Goal: Information Seeking & Learning: Learn about a topic

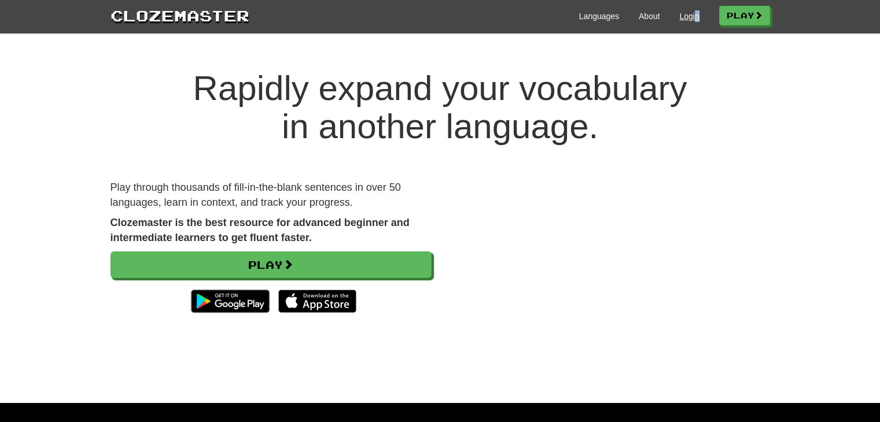
drag, startPoint x: 700, startPoint y: 17, endPoint x: 688, endPoint y: 19, distance: 12.3
click at [688, 19] on div "Languages About Login Play" at bounding box center [509, 15] width 521 height 21
click at [688, 19] on link "Login" at bounding box center [689, 16] width 20 height 12
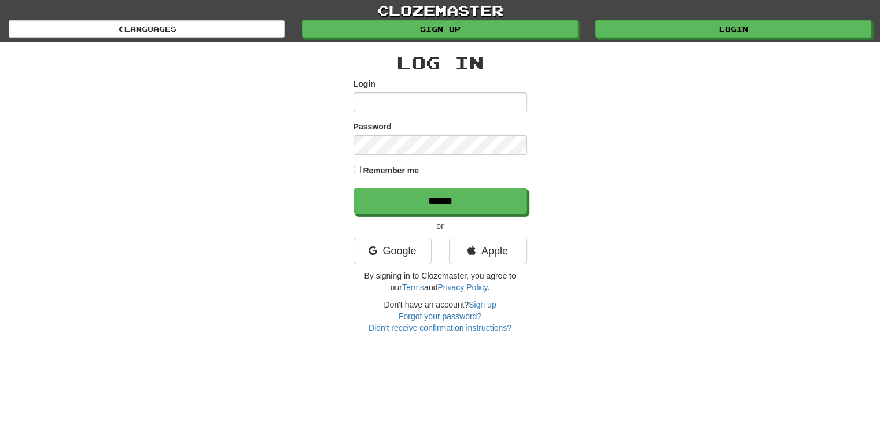
click at [495, 91] on div "Login" at bounding box center [441, 95] width 174 height 34
click at [412, 247] on link "Google" at bounding box center [393, 251] width 78 height 27
click at [414, 110] on input "Login" at bounding box center [441, 103] width 174 height 20
type input "**********"
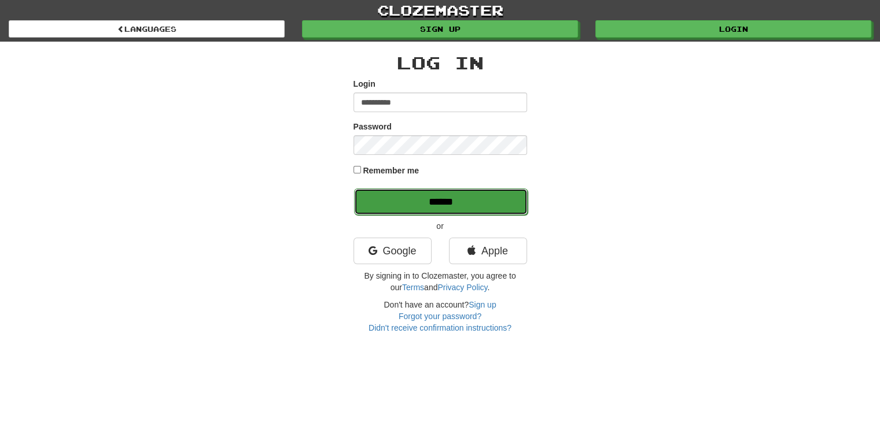
click at [435, 196] on input "******" at bounding box center [441, 202] width 174 height 27
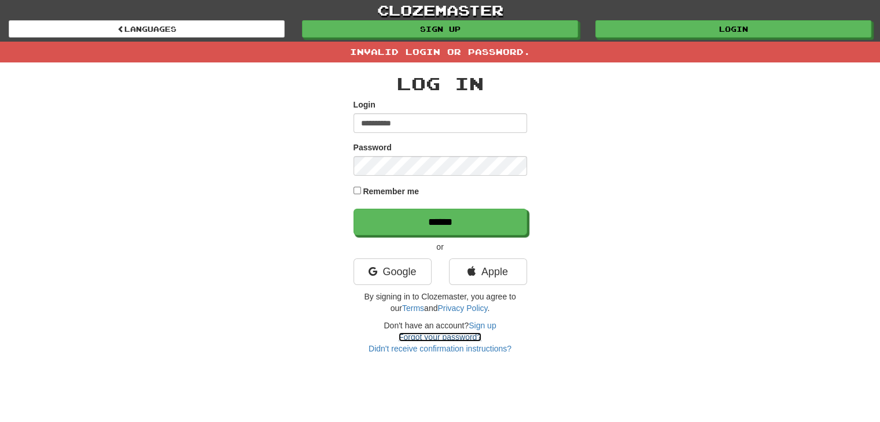
click at [454, 337] on link "Forgot your password?" at bounding box center [440, 337] width 83 height 9
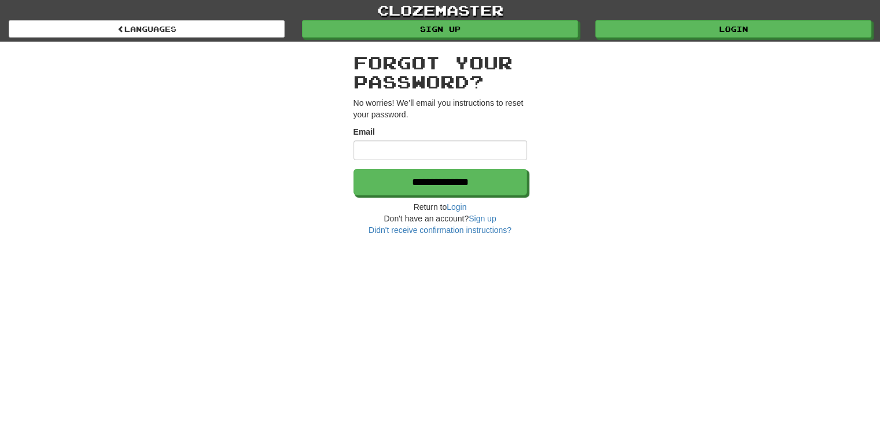
click at [419, 152] on input "Email" at bounding box center [441, 151] width 174 height 20
type input "**********"
click at [354, 169] on input "**********" at bounding box center [441, 182] width 174 height 27
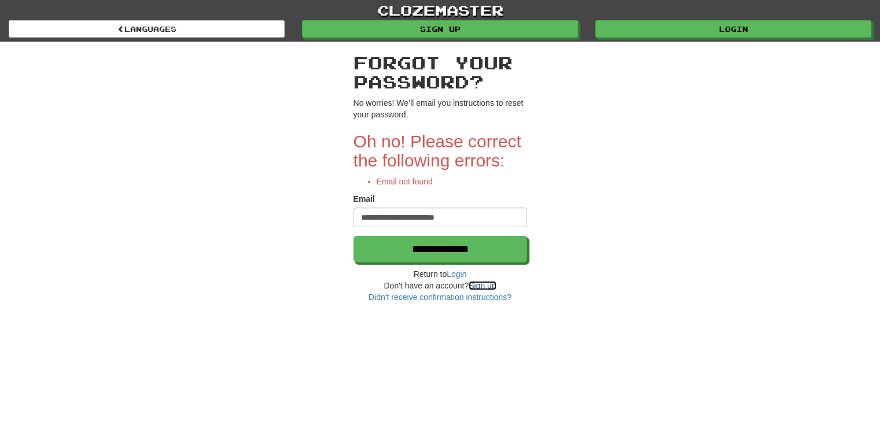
click at [483, 287] on link "Sign up" at bounding box center [482, 285] width 27 height 9
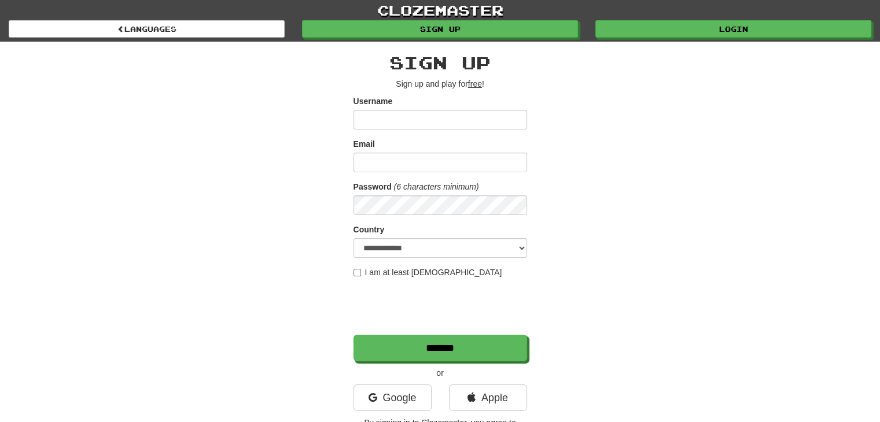
click at [437, 112] on input "Username" at bounding box center [441, 120] width 174 height 20
type input "**********"
click at [421, 160] on input "Email" at bounding box center [441, 163] width 174 height 20
type input "**********"
select select "**"
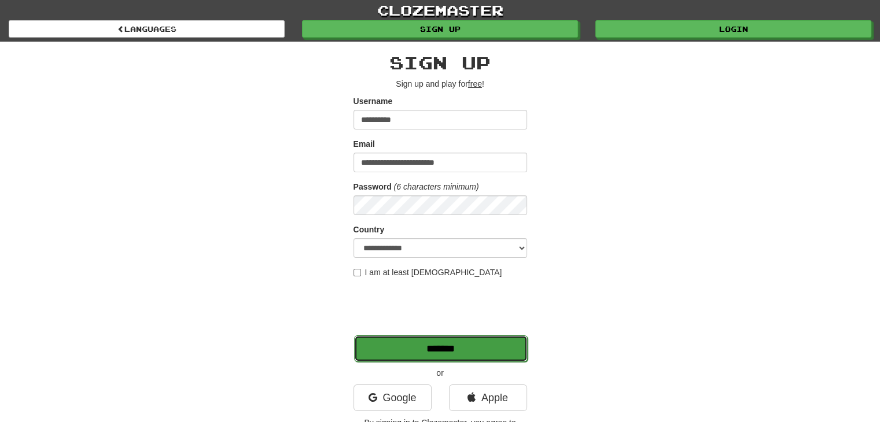
click at [448, 342] on input "*******" at bounding box center [441, 349] width 174 height 27
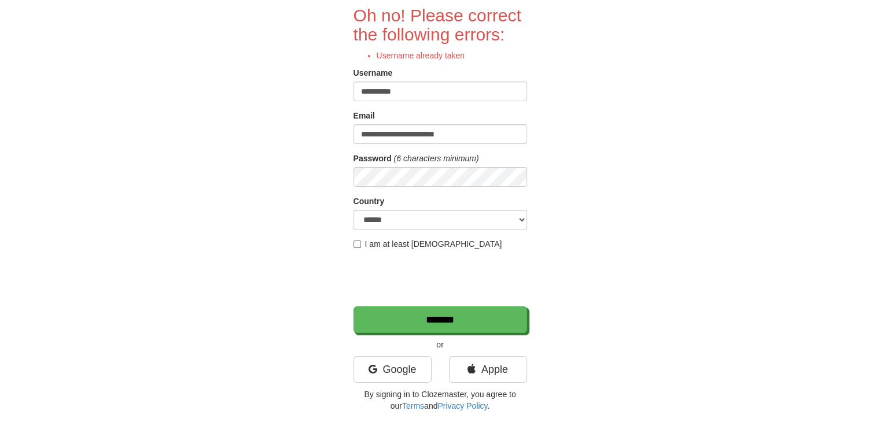
scroll to position [97, 0]
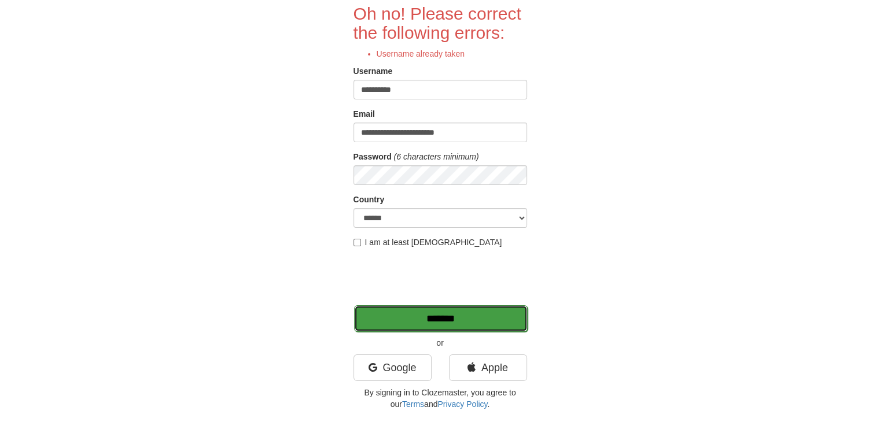
click at [470, 313] on input "*******" at bounding box center [441, 319] width 174 height 27
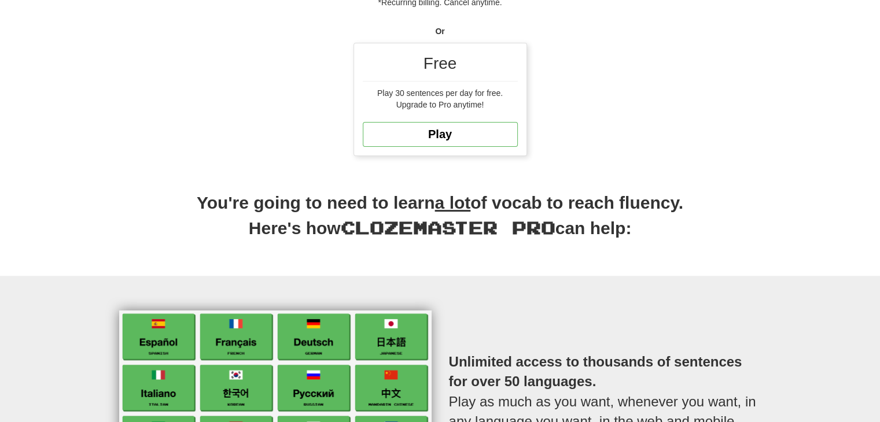
scroll to position [354, 0]
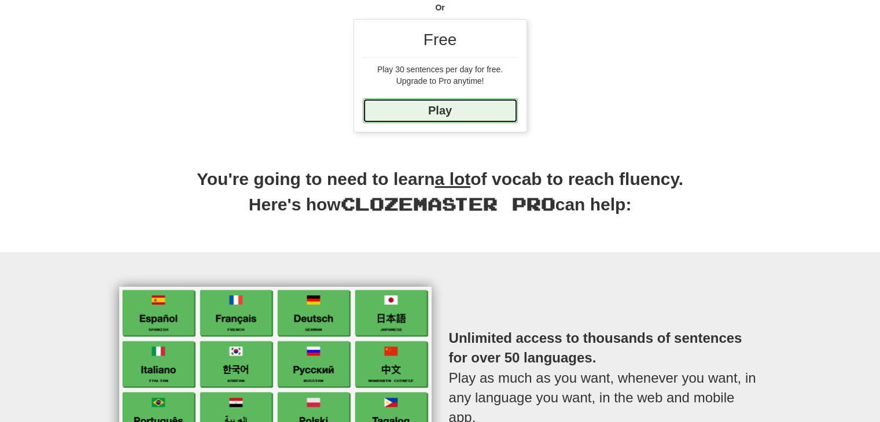
click at [406, 113] on link "Play" at bounding box center [440, 110] width 155 height 25
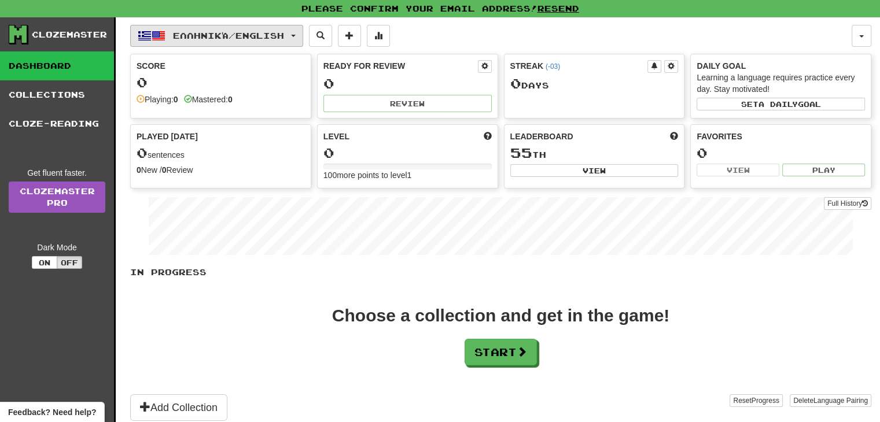
click at [234, 39] on span "Ελληνικά / English" at bounding box center [228, 36] width 111 height 10
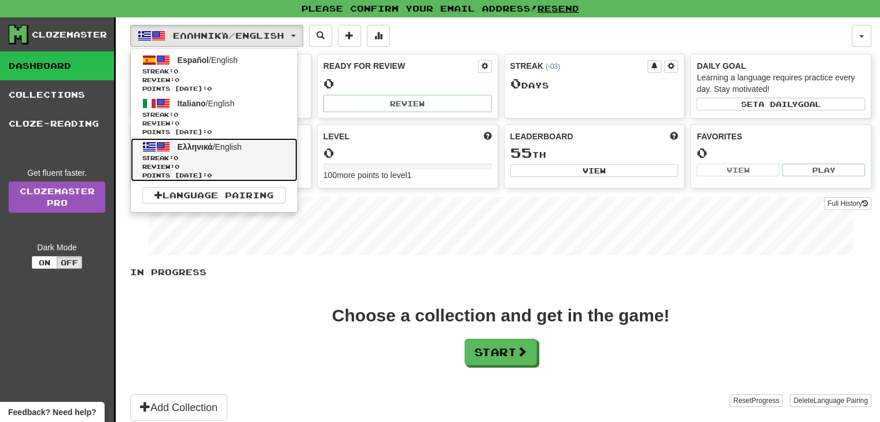
click at [243, 156] on span "Streak: 0" at bounding box center [214, 158] width 144 height 9
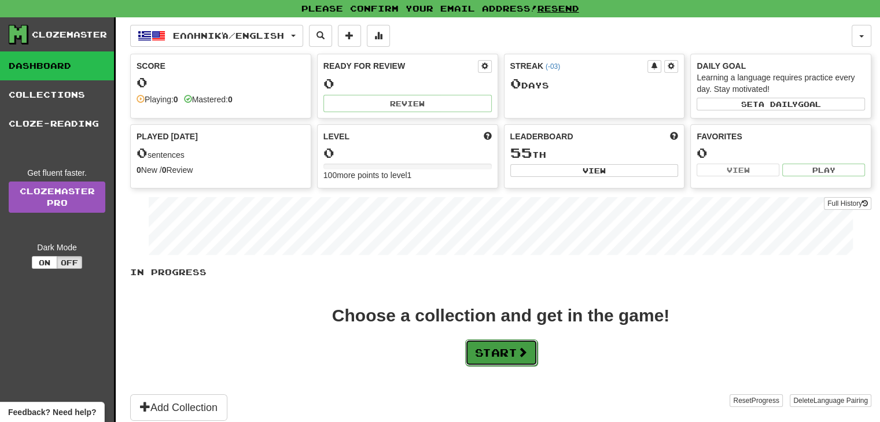
click at [516, 348] on button "Start" at bounding box center [501, 353] width 72 height 27
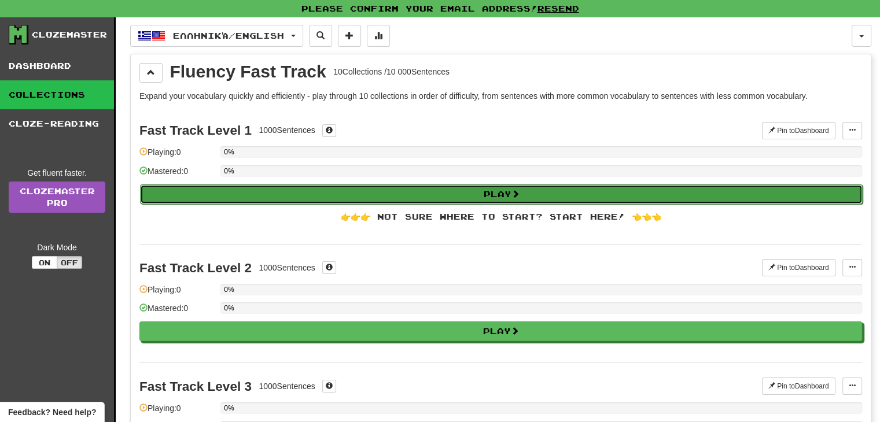
click at [463, 199] on button "Play" at bounding box center [501, 195] width 723 height 20
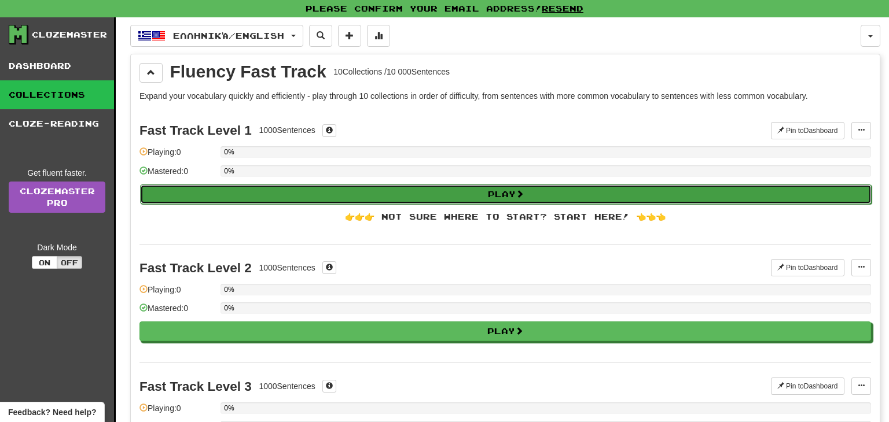
select select "**"
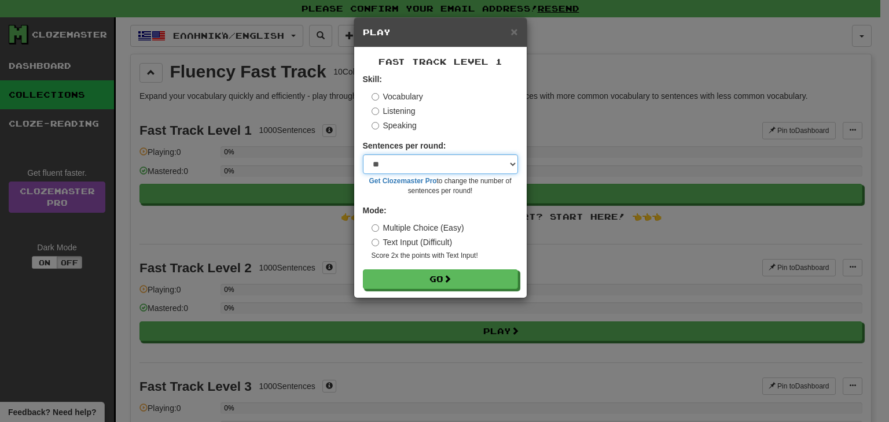
click at [452, 167] on select "* ** ** ** ** ** *** ********" at bounding box center [440, 165] width 155 height 20
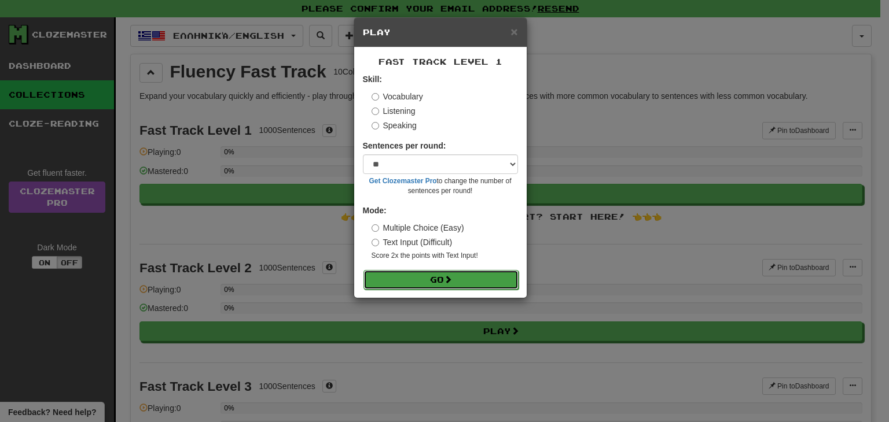
click at [453, 285] on button "Go" at bounding box center [440, 280] width 155 height 20
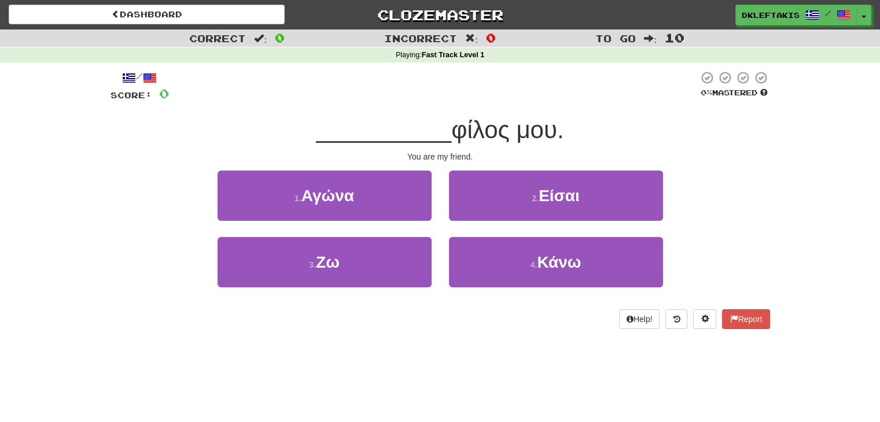
click at [157, 208] on div "1 . Αγώνα 2 . Είσαι" at bounding box center [440, 204] width 694 height 67
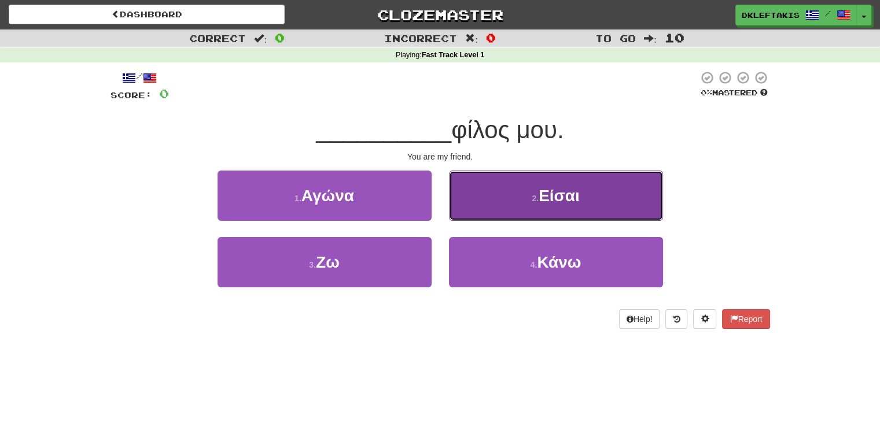
click at [566, 216] on button "2 . Είσαι" at bounding box center [556, 196] width 214 height 50
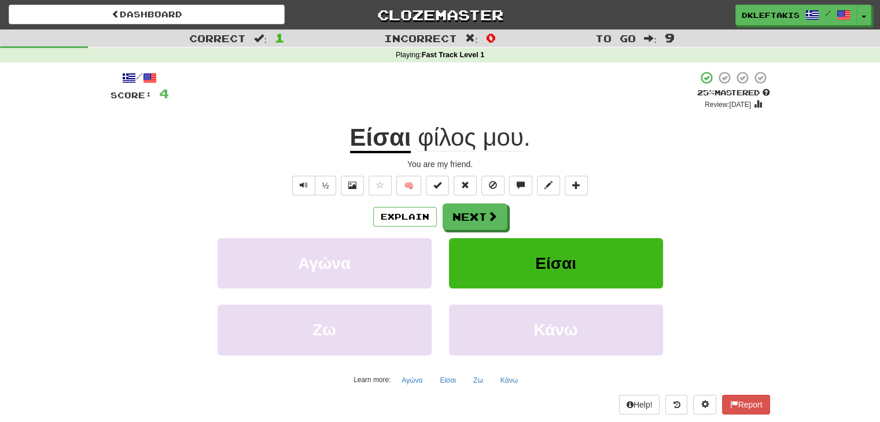
click at [686, 170] on div "You are my friend." at bounding box center [441, 165] width 660 height 12
click at [472, 214] on button "Next" at bounding box center [475, 217] width 65 height 27
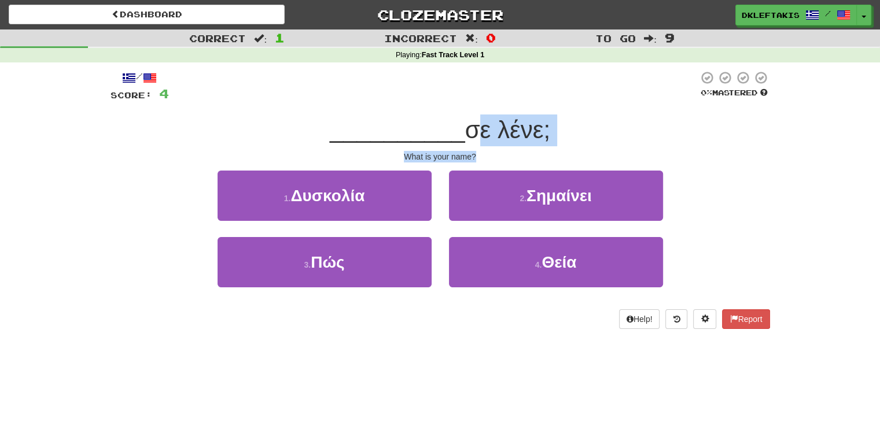
drag, startPoint x: 473, startPoint y: 134, endPoint x: 570, endPoint y: 149, distance: 98.4
click at [570, 149] on div "/ Score: 4 0 % Mastered __________ σε λένε; What is your name? 1 . Δυσκολία 2 .…" at bounding box center [441, 200] width 660 height 259
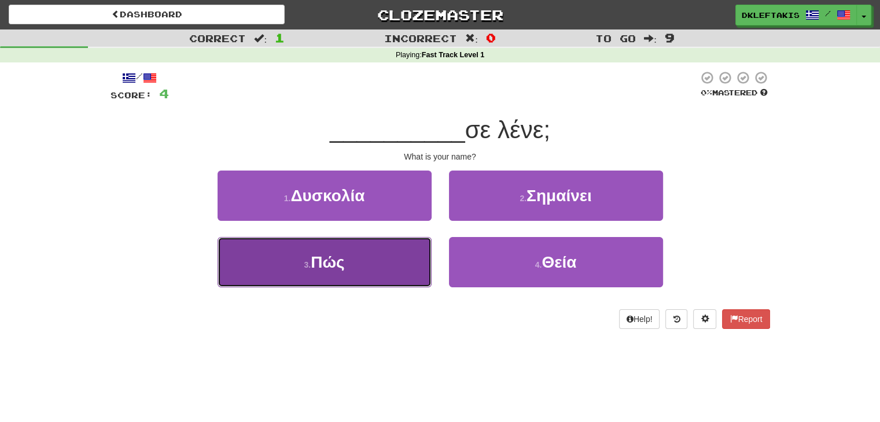
click at [368, 260] on button "3 . Πώς" at bounding box center [325, 262] width 214 height 50
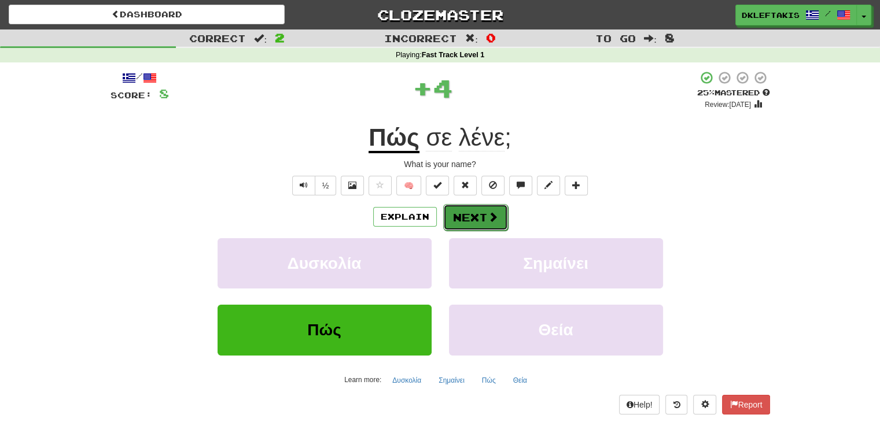
click at [477, 211] on button "Next" at bounding box center [475, 217] width 65 height 27
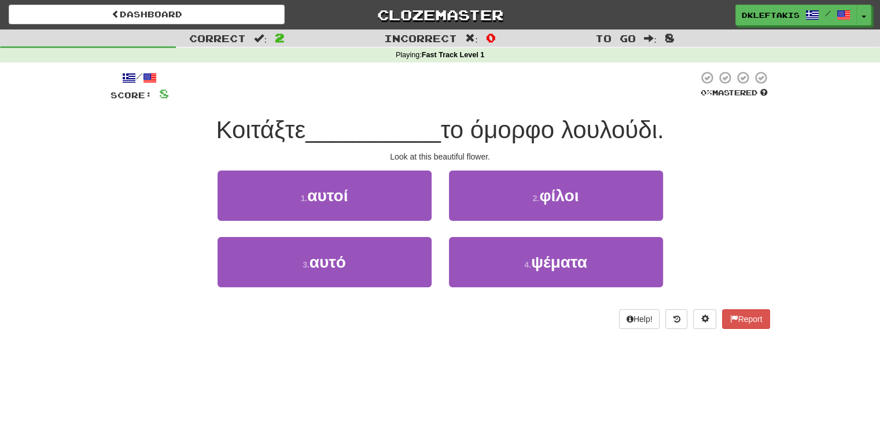
click at [398, 307] on div "/ Score: 8 0 % Mastered Κοιτάξτε __________ το όμορφο λουλούδι. Look at this be…" at bounding box center [441, 200] width 660 height 259
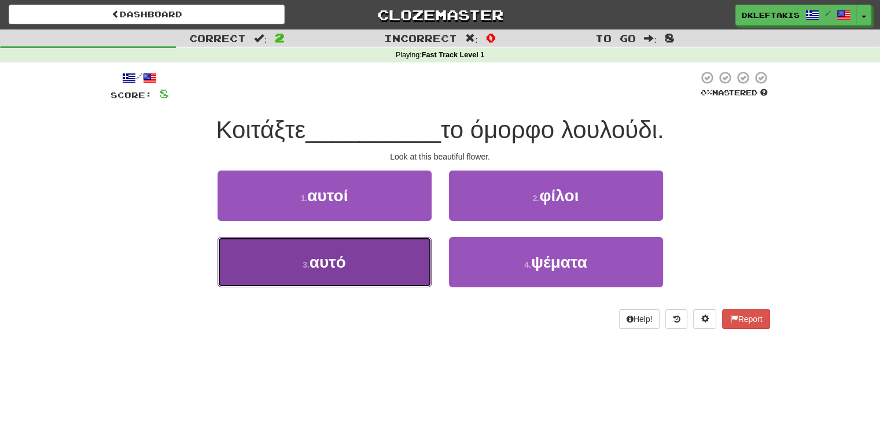
click at [377, 271] on button "3 . αυτό" at bounding box center [325, 262] width 214 height 50
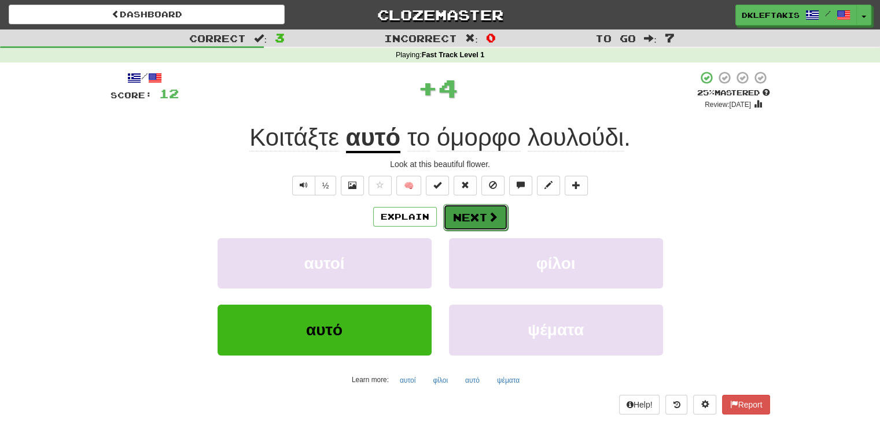
click at [472, 216] on button "Next" at bounding box center [475, 217] width 65 height 27
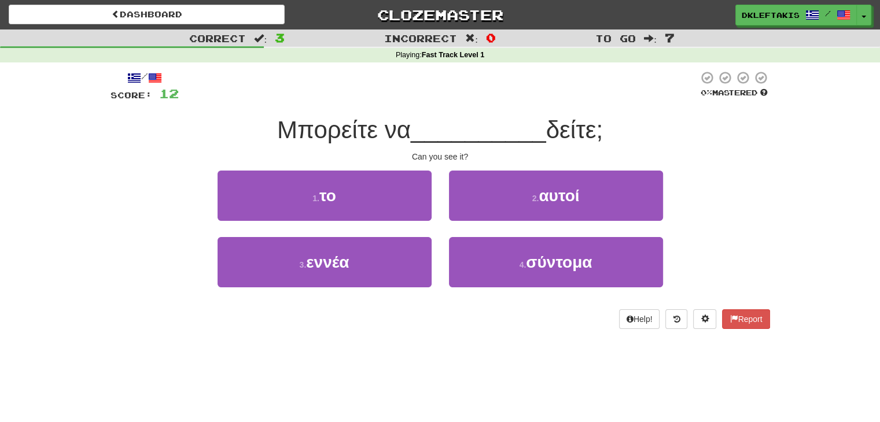
click at [437, 325] on div "Help! Report" at bounding box center [441, 320] width 660 height 20
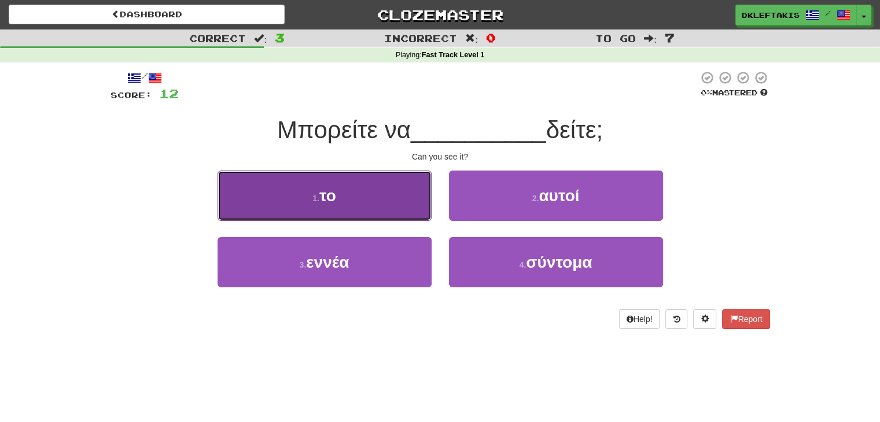
click at [375, 210] on button "1 . το" at bounding box center [325, 196] width 214 height 50
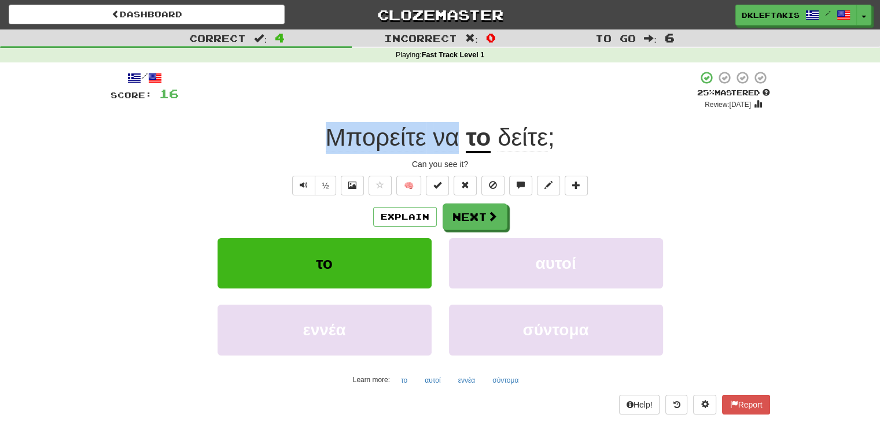
drag, startPoint x: 306, startPoint y: 137, endPoint x: 457, endPoint y: 145, distance: 151.8
click at [457, 145] on div "Μπορείτε να το δείτε ;" at bounding box center [441, 138] width 660 height 32
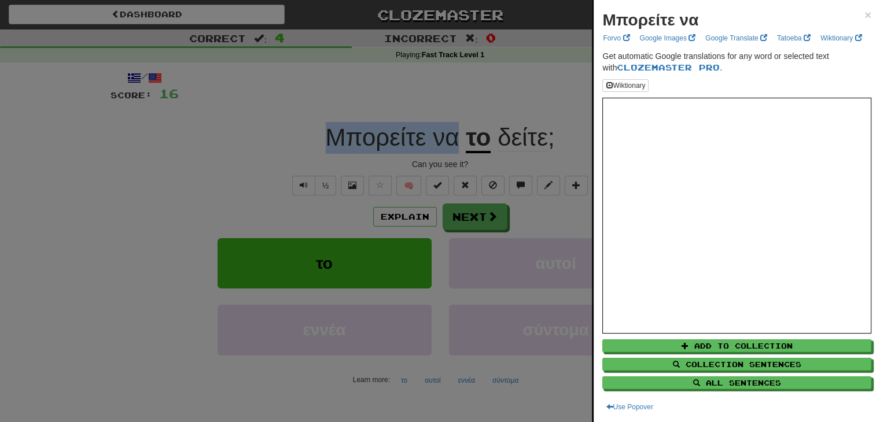
copy span "Μπορείτε να"
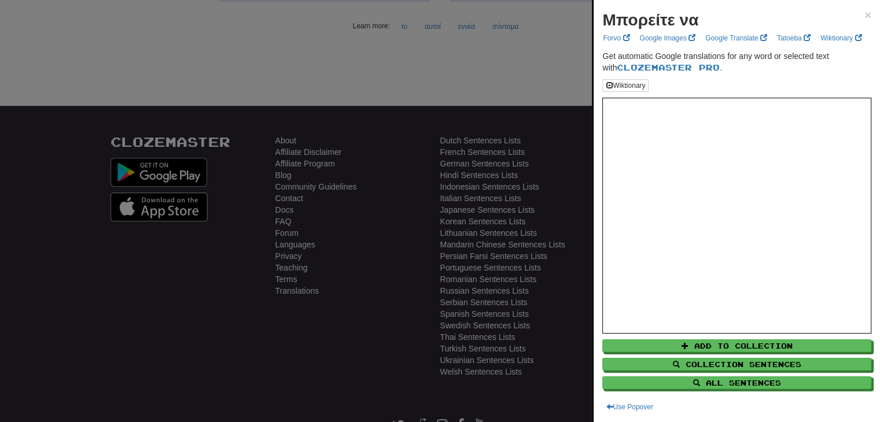
scroll to position [369, 0]
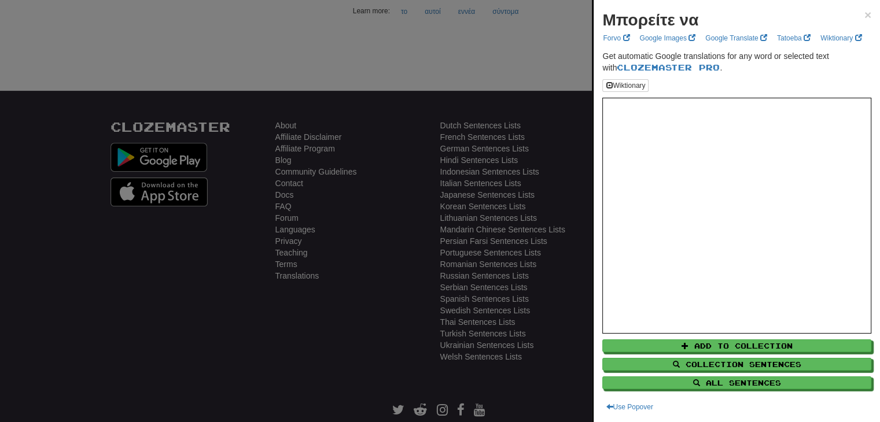
click at [447, 23] on div at bounding box center [440, 211] width 880 height 422
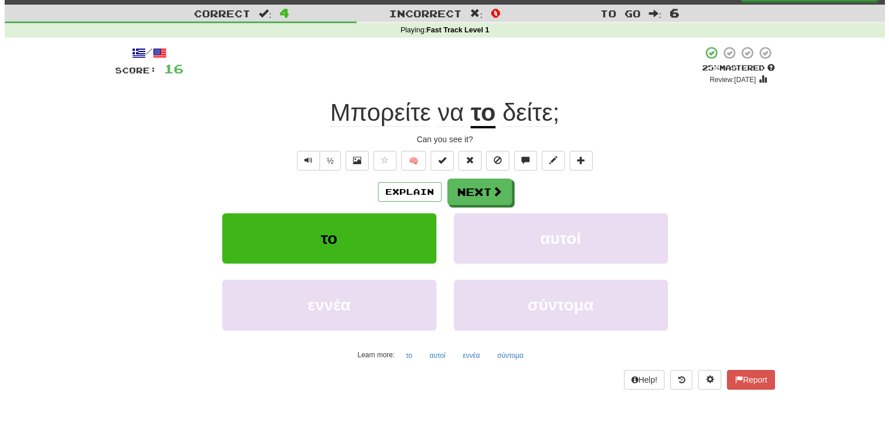
scroll to position [0, 0]
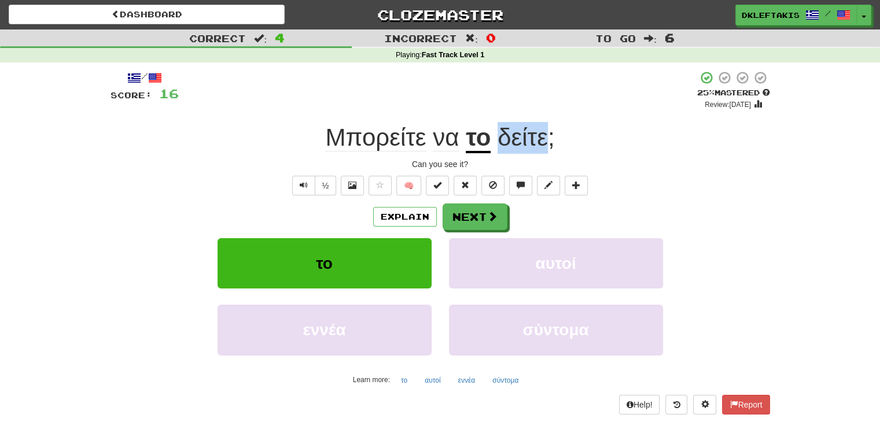
drag, startPoint x: 499, startPoint y: 117, endPoint x: 544, endPoint y: 135, distance: 48.6
click at [544, 135] on div "/ Score: 16 + 4 25 % Mastered Review: [DATE] Μπορείτε να το δείτε ; Can you see…" at bounding box center [441, 243] width 660 height 344
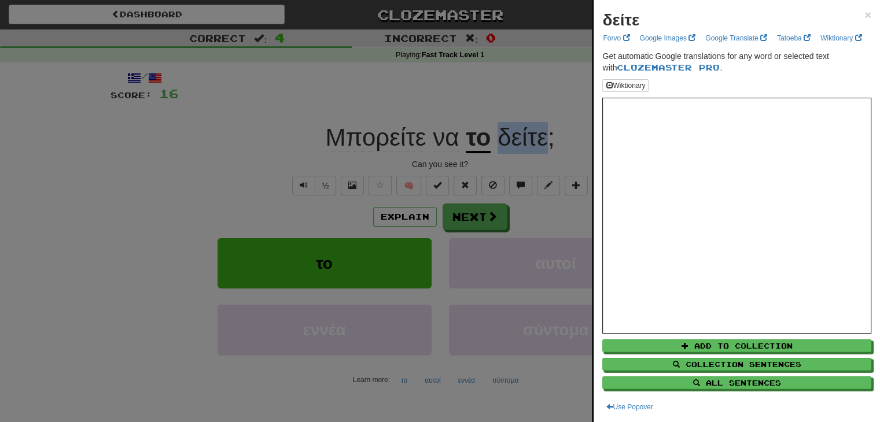
copy span "δείτε"
click at [865, 13] on span "×" at bounding box center [868, 14] width 7 height 13
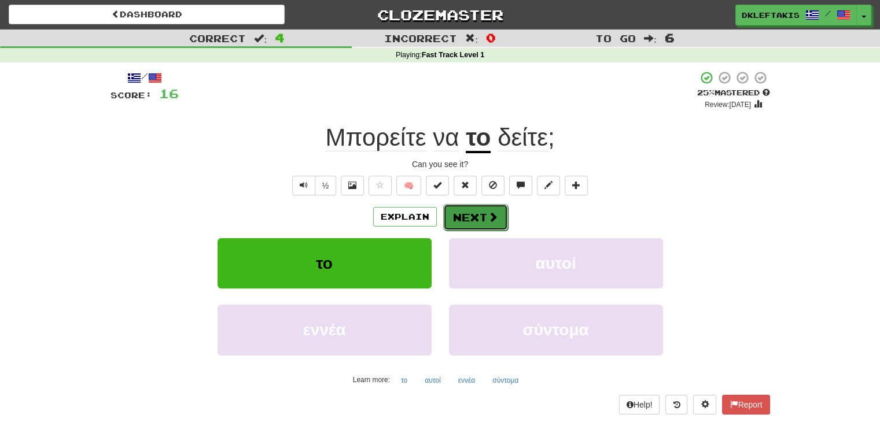
click at [491, 214] on span at bounding box center [493, 217] width 10 height 10
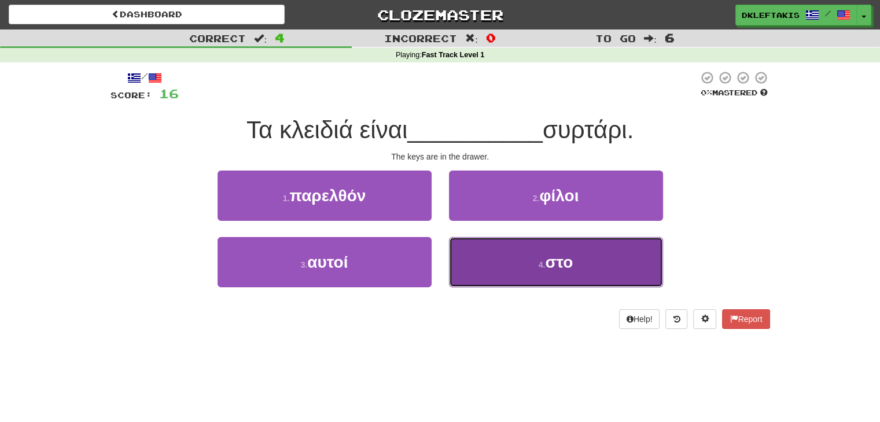
click at [541, 264] on small "4 ." at bounding box center [542, 264] width 7 height 9
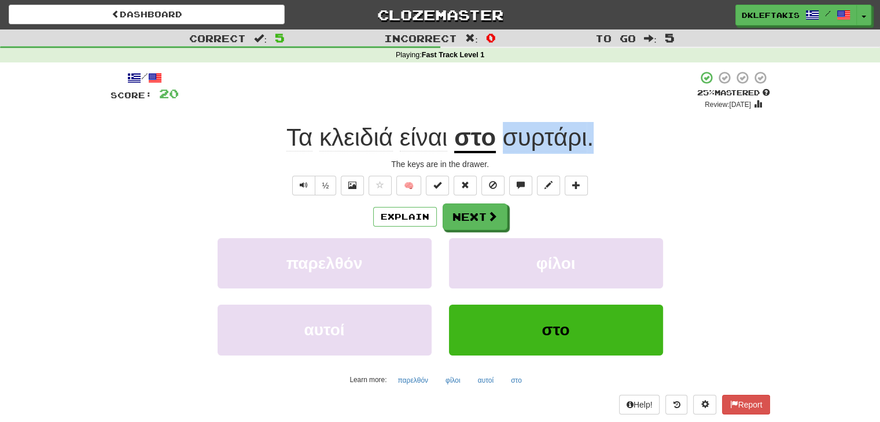
drag, startPoint x: 507, startPoint y: 123, endPoint x: 590, endPoint y: 138, distance: 84.7
click at [590, 138] on span "συρτάρι ." at bounding box center [545, 138] width 98 height 28
copy span "συρτάρι ."
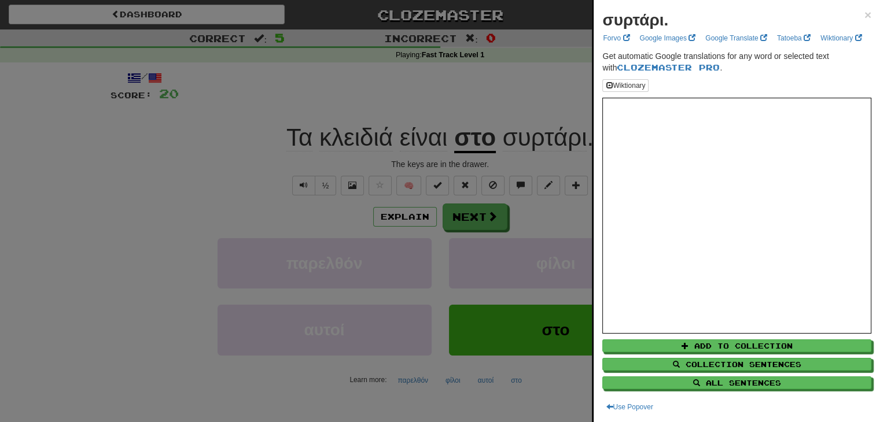
click at [174, 141] on div at bounding box center [440, 211] width 880 height 422
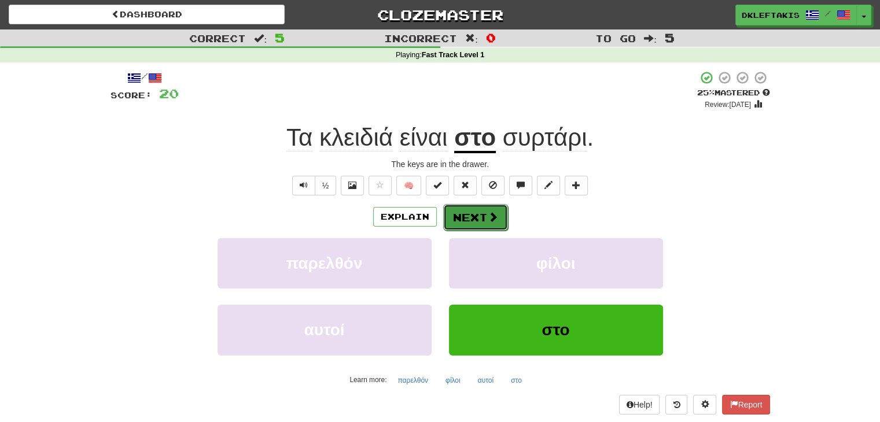
click at [472, 219] on button "Next" at bounding box center [475, 217] width 65 height 27
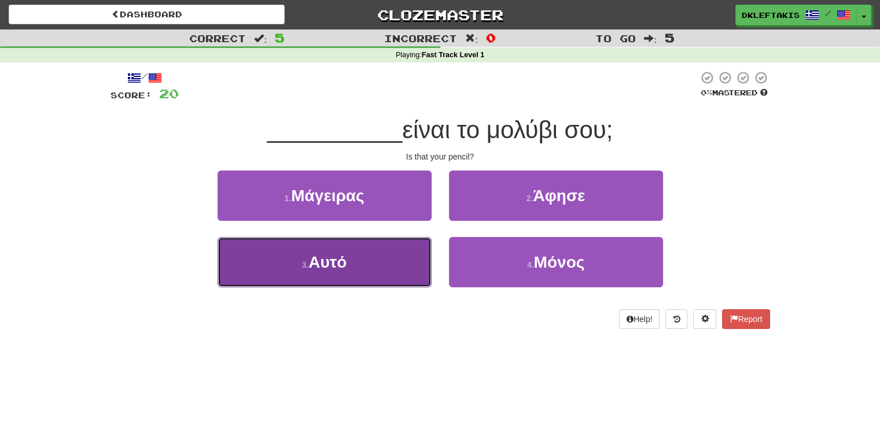
click at [370, 271] on button "3 . Αυτό" at bounding box center [325, 262] width 214 height 50
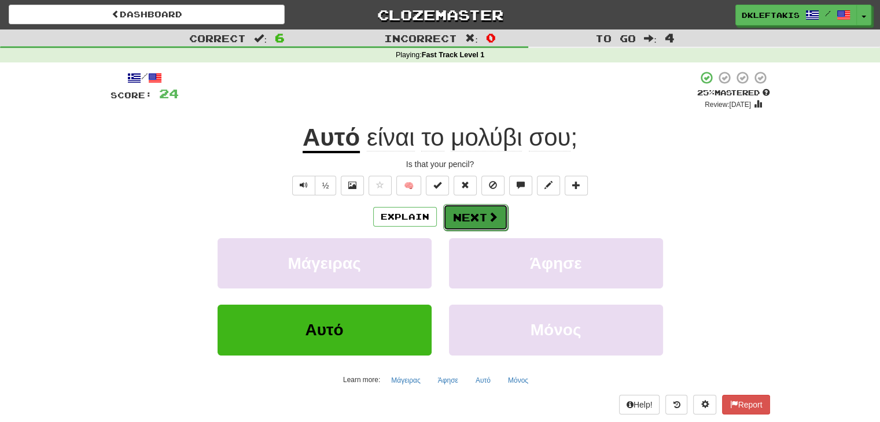
click at [488, 218] on span at bounding box center [493, 217] width 10 height 10
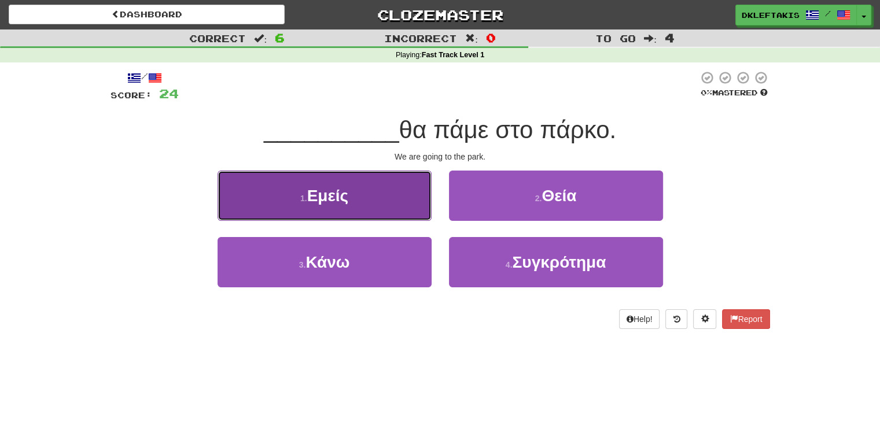
click at [389, 198] on button "1 . Εμείς" at bounding box center [325, 196] width 214 height 50
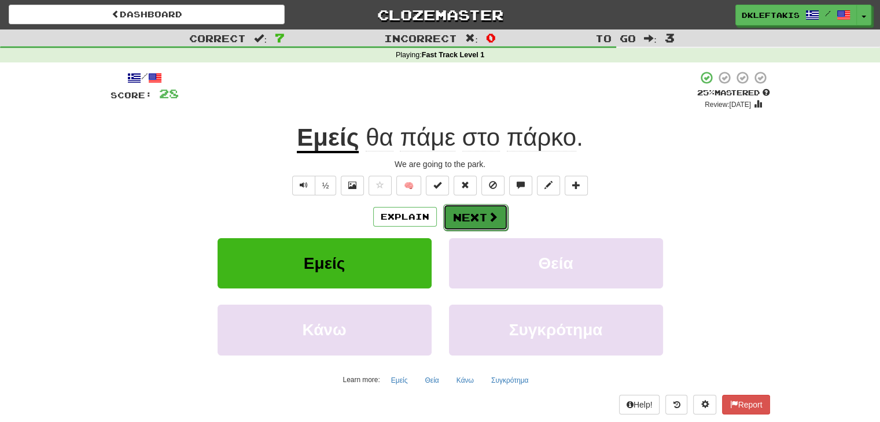
click at [468, 222] on button "Next" at bounding box center [475, 217] width 65 height 27
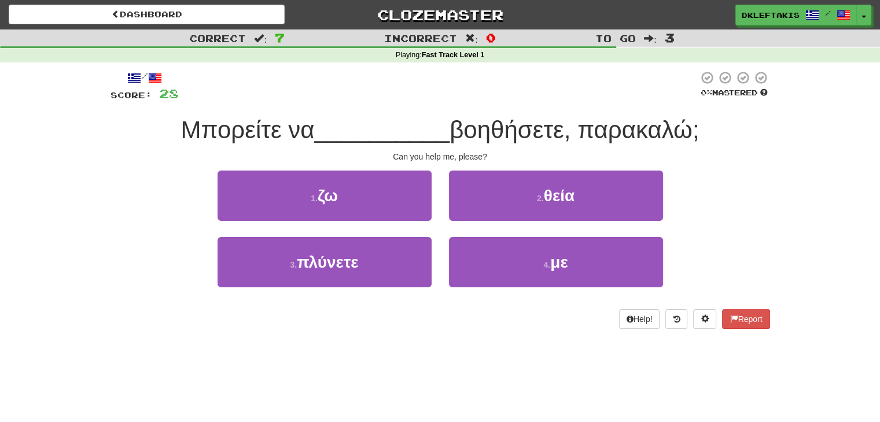
click at [418, 314] on div "Help! Report" at bounding box center [441, 320] width 660 height 20
click at [465, 127] on span "βοηθήσετε, παρακαλώ;" at bounding box center [574, 129] width 249 height 27
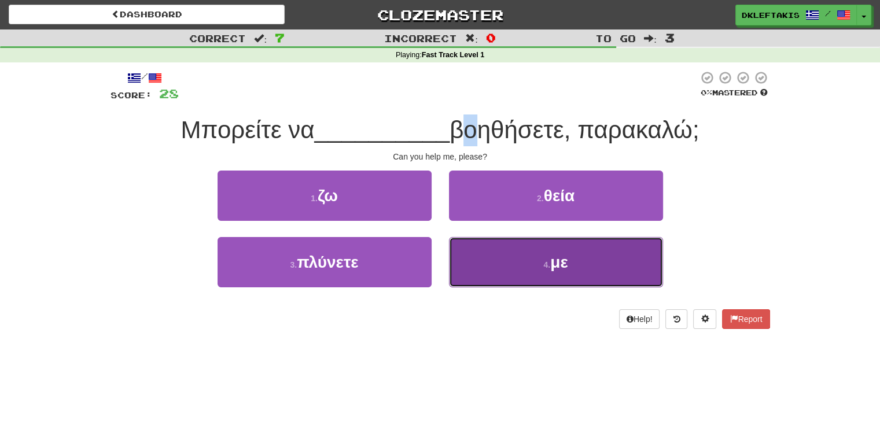
click at [565, 270] on span "με" at bounding box center [558, 262] width 17 height 18
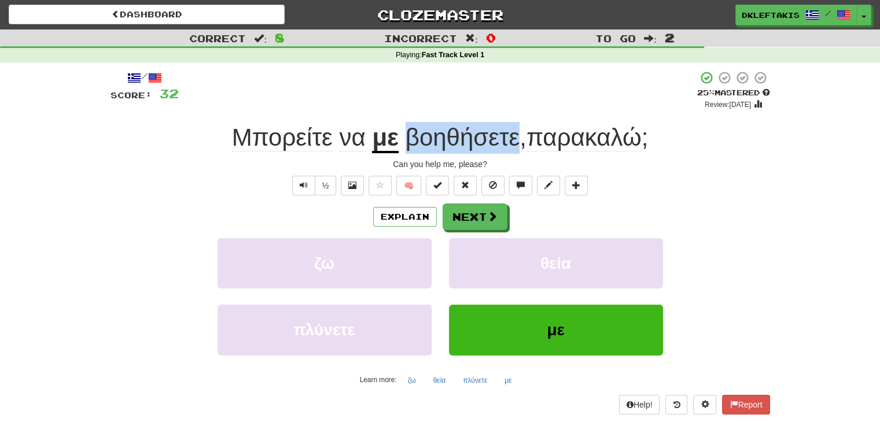
drag, startPoint x: 407, startPoint y: 120, endPoint x: 515, endPoint y: 130, distance: 108.7
click at [515, 130] on div "/ Score: 32 + 4 25 % Mastered Review: [DATE] Μπορείτε να με βοηθήσετε , παρακαλ…" at bounding box center [441, 243] width 660 height 344
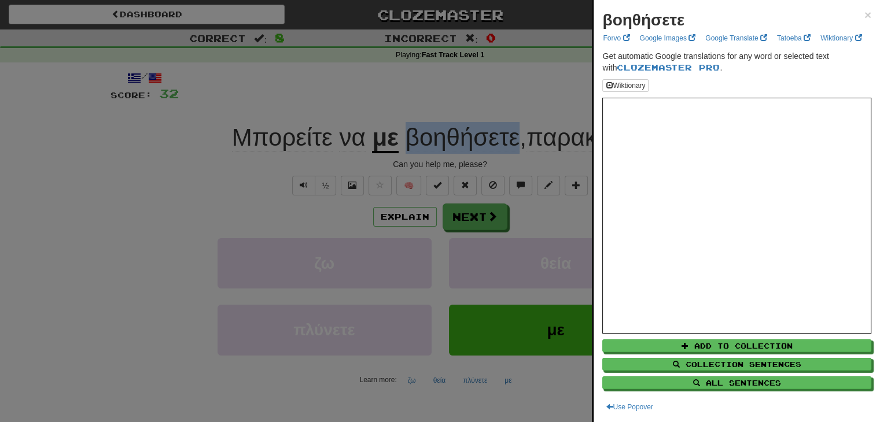
copy span "βοηθήσετε"
click at [516, 90] on div at bounding box center [440, 211] width 880 height 422
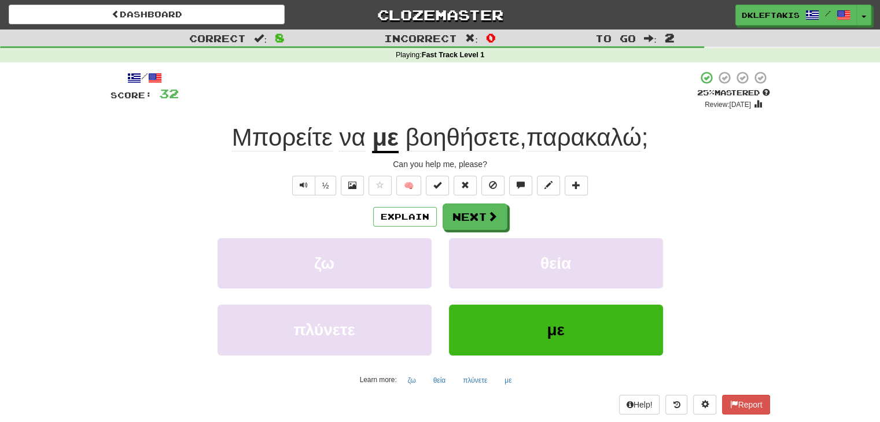
drag, startPoint x: 364, startPoint y: 107, endPoint x: 508, endPoint y: 97, distance: 144.5
click at [508, 97] on div "+ 4" at bounding box center [438, 90] width 519 height 39
click at [464, 221] on button "Next" at bounding box center [475, 217] width 65 height 27
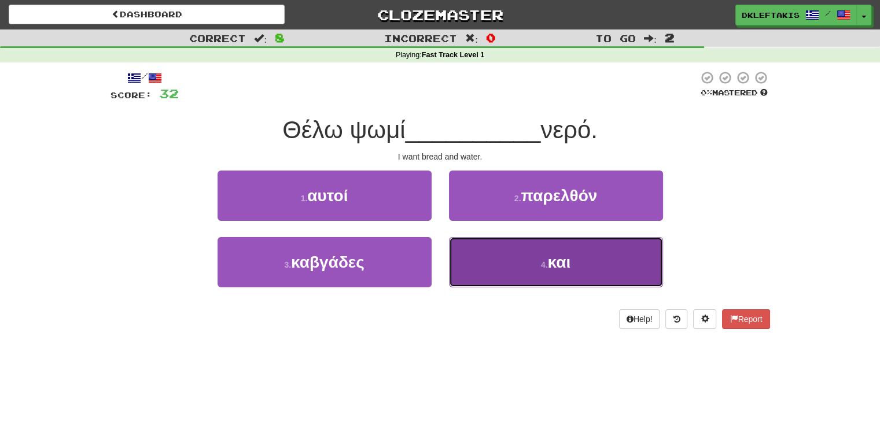
click at [576, 256] on button "4 . και" at bounding box center [556, 262] width 214 height 50
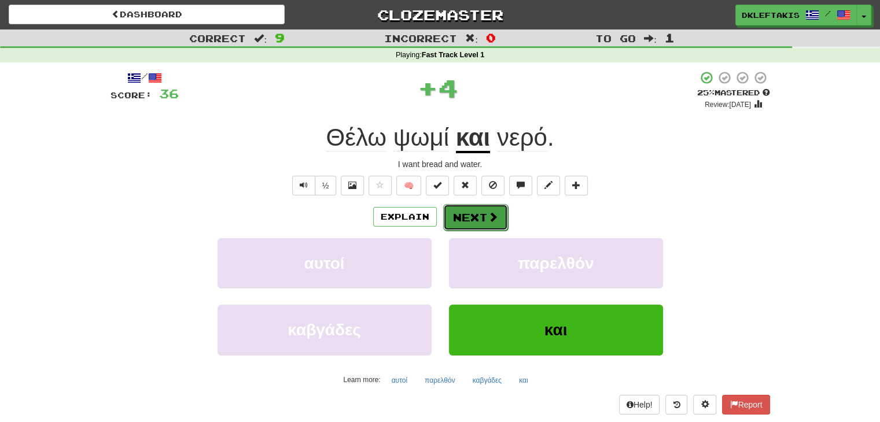
click at [488, 218] on span at bounding box center [493, 217] width 10 height 10
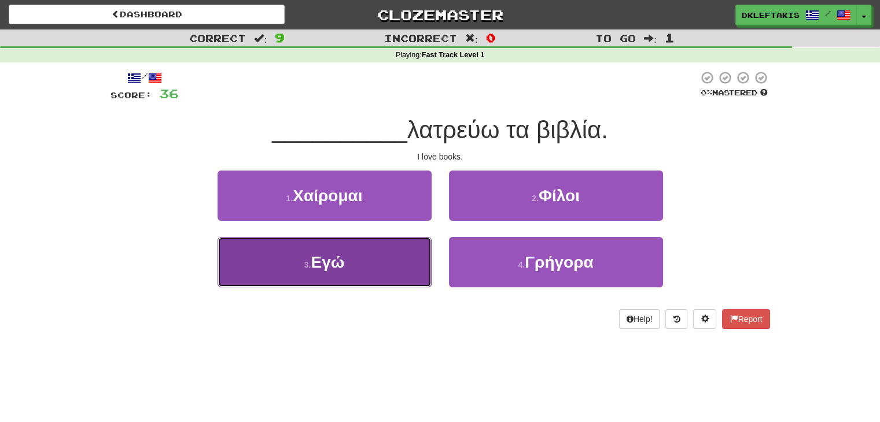
click at [285, 264] on button "3 . Εγώ" at bounding box center [325, 262] width 214 height 50
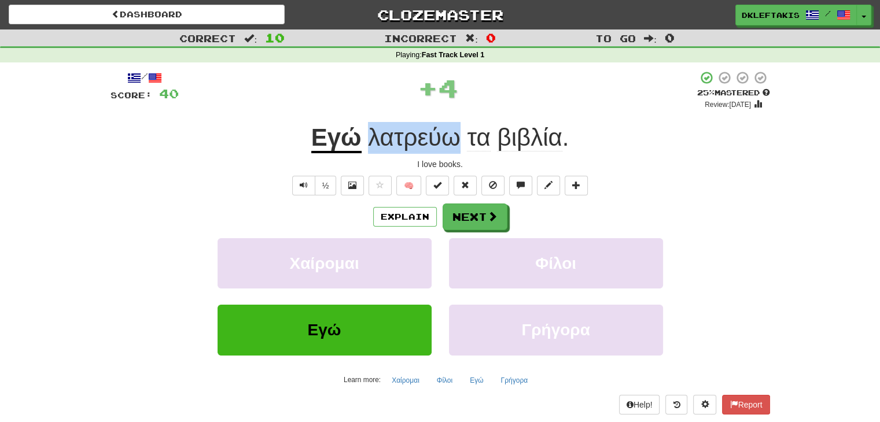
drag, startPoint x: 368, startPoint y: 116, endPoint x: 455, endPoint y: 135, distance: 89.3
click at [455, 135] on div "/ Score: 40 + 4 25 % Mastered Review: [DATE] Εγώ λατρεύω τα βιβλία . I love boo…" at bounding box center [441, 243] width 660 height 344
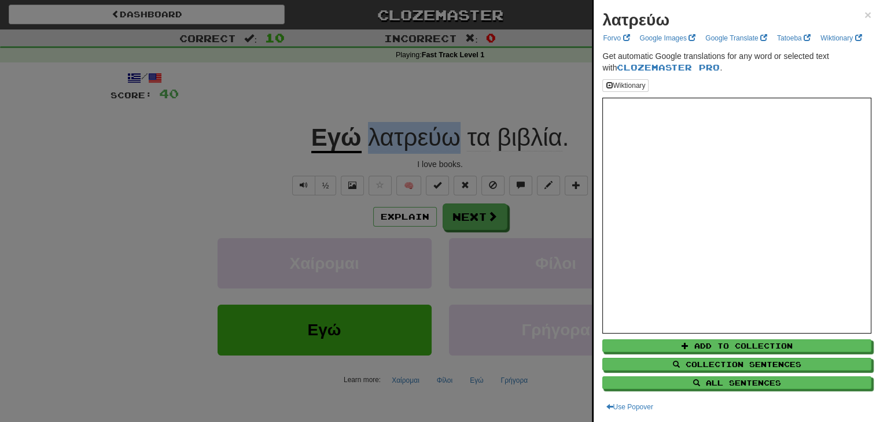
copy span "λατρεύω"
click at [370, 109] on div at bounding box center [440, 211] width 880 height 422
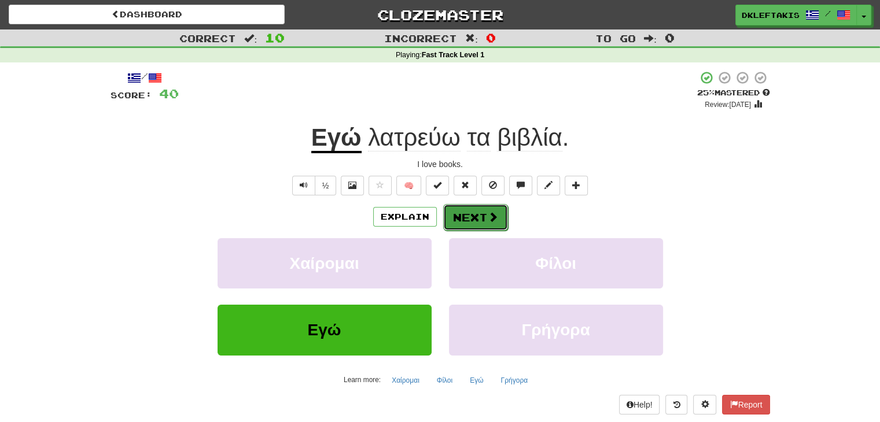
click at [493, 218] on span at bounding box center [493, 217] width 10 height 10
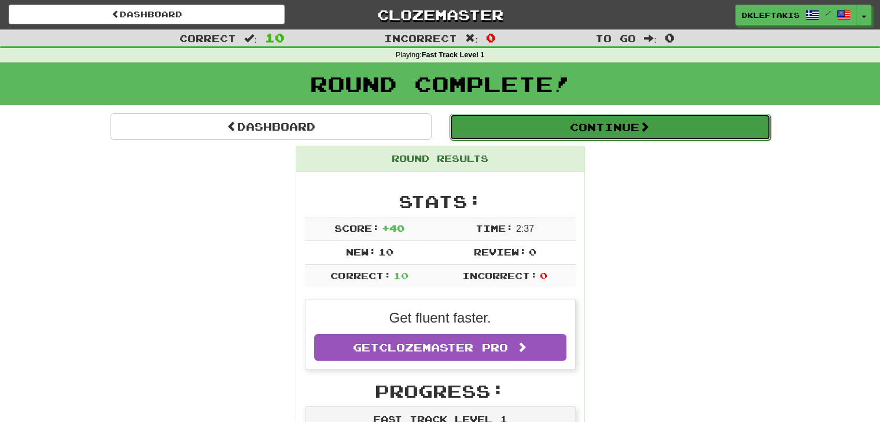
click at [650, 127] on span at bounding box center [645, 127] width 10 height 10
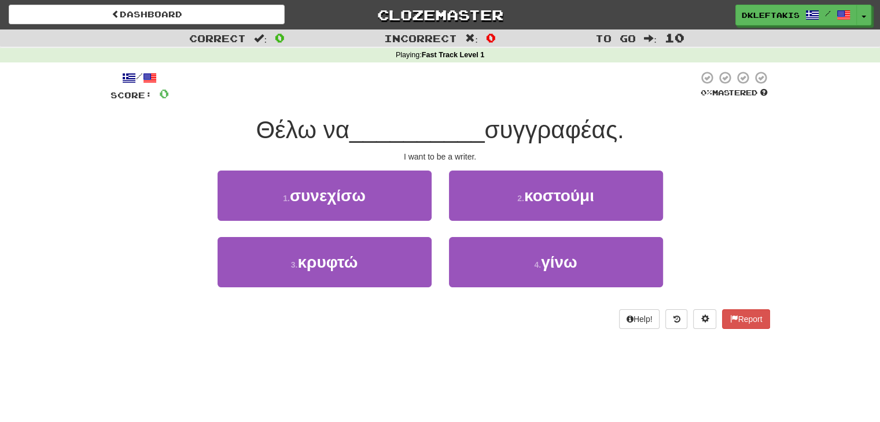
drag, startPoint x: 520, startPoint y: 156, endPoint x: 682, endPoint y: 155, distance: 162.1
click at [682, 155] on div "I want to be a writer." at bounding box center [441, 157] width 660 height 12
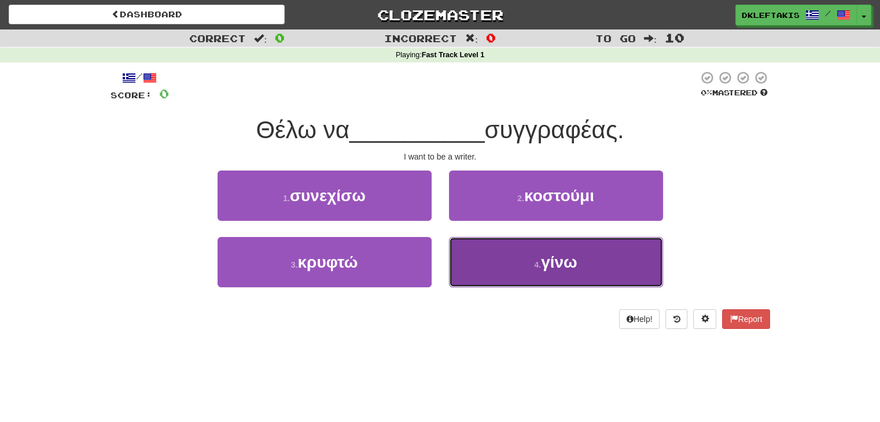
click at [574, 260] on span "γίνω" at bounding box center [559, 262] width 36 height 18
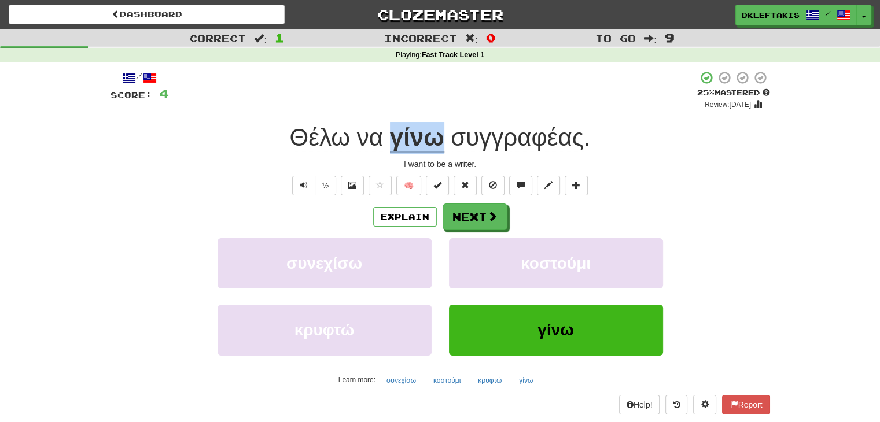
drag, startPoint x: 388, startPoint y: 119, endPoint x: 444, endPoint y: 144, distance: 61.6
click at [444, 144] on div "/ Score: 4 + 4 25 % Mastered Review: [DATE] Θέλω να γίνω συγγραφέας . I want to…" at bounding box center [441, 243] width 660 height 344
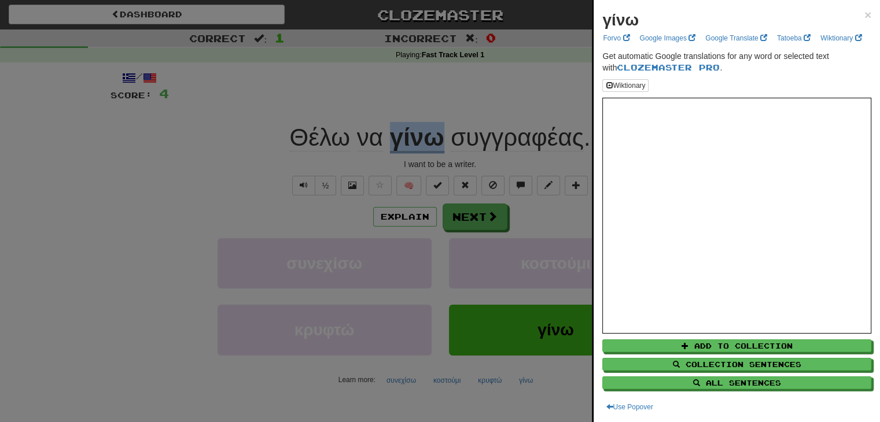
copy u "γίνω"
click at [285, 106] on div at bounding box center [440, 211] width 880 height 422
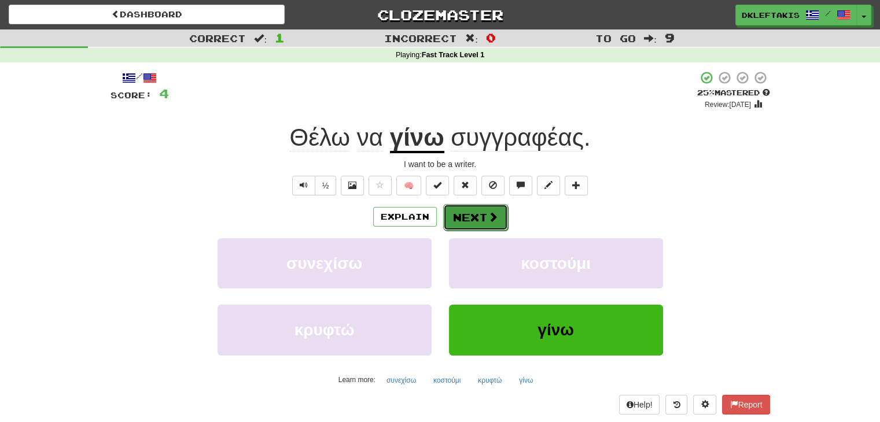
click at [467, 214] on button "Next" at bounding box center [475, 217] width 65 height 27
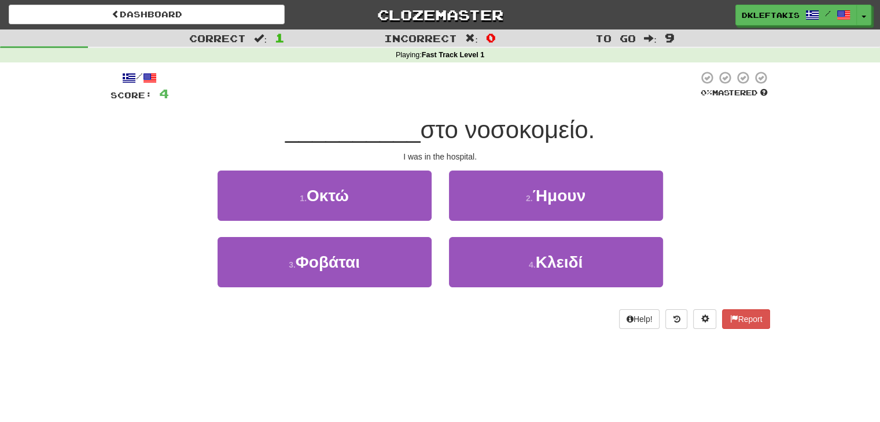
click at [403, 295] on div "3 . Φοβάται" at bounding box center [324, 270] width 231 height 67
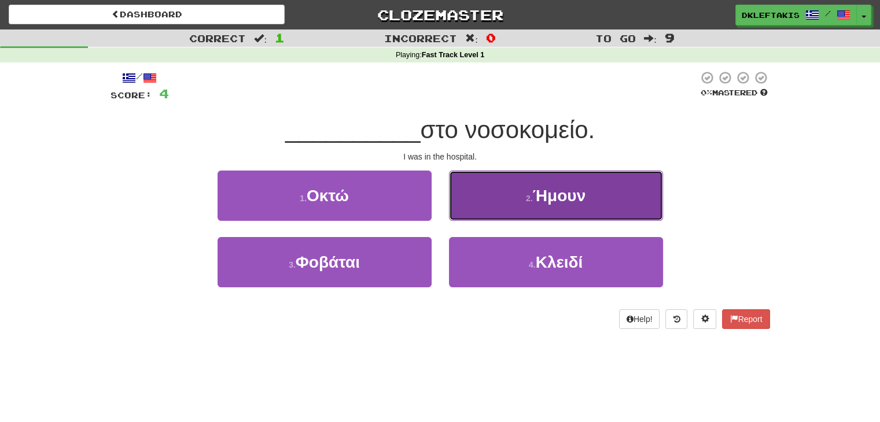
click at [616, 195] on button "2 . [GEOGRAPHIC_DATA]" at bounding box center [556, 196] width 214 height 50
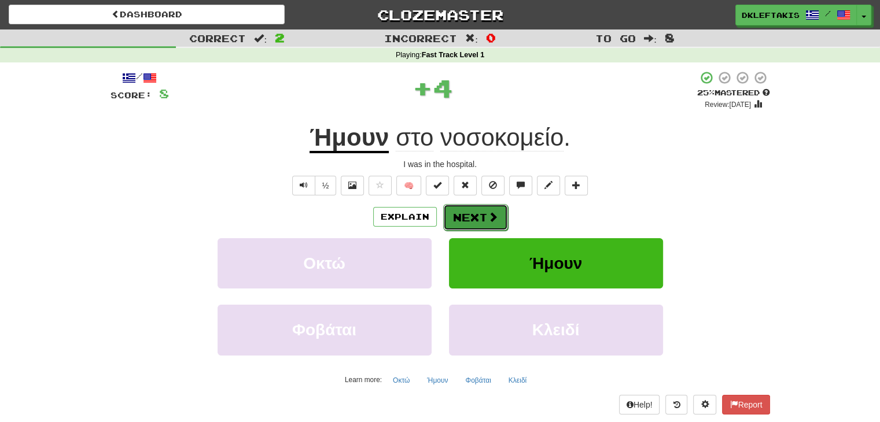
click at [483, 223] on button "Next" at bounding box center [475, 217] width 65 height 27
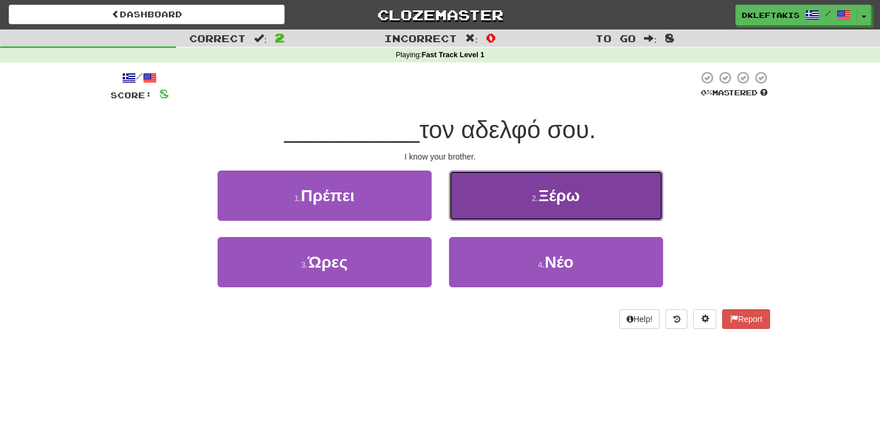
click at [549, 184] on button "2 . Ξέρω" at bounding box center [556, 196] width 214 height 50
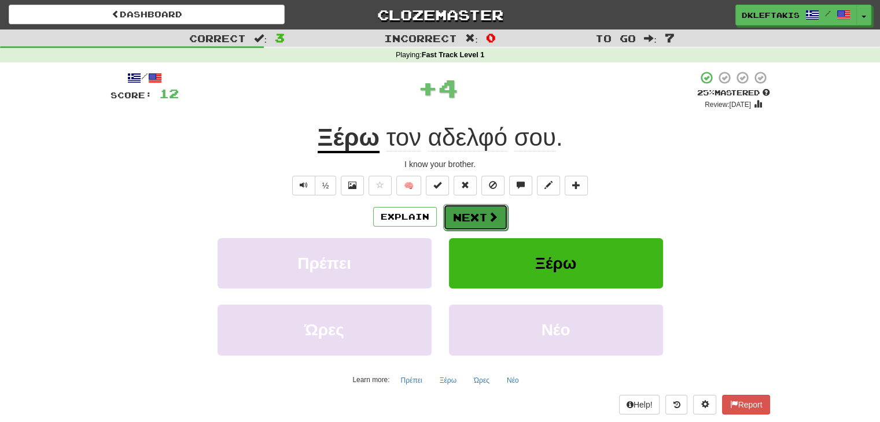
click at [493, 217] on span at bounding box center [493, 217] width 10 height 10
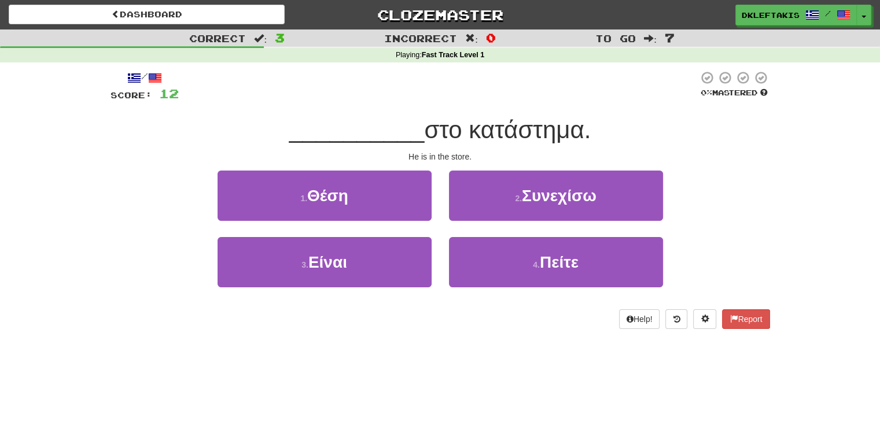
click at [447, 327] on div "Help! Report" at bounding box center [441, 320] width 660 height 20
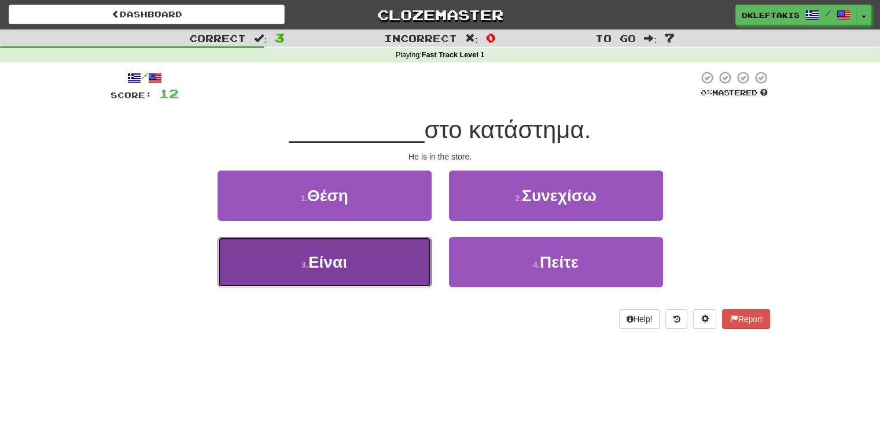
click at [392, 281] on button "3 . Είναι" at bounding box center [325, 262] width 214 height 50
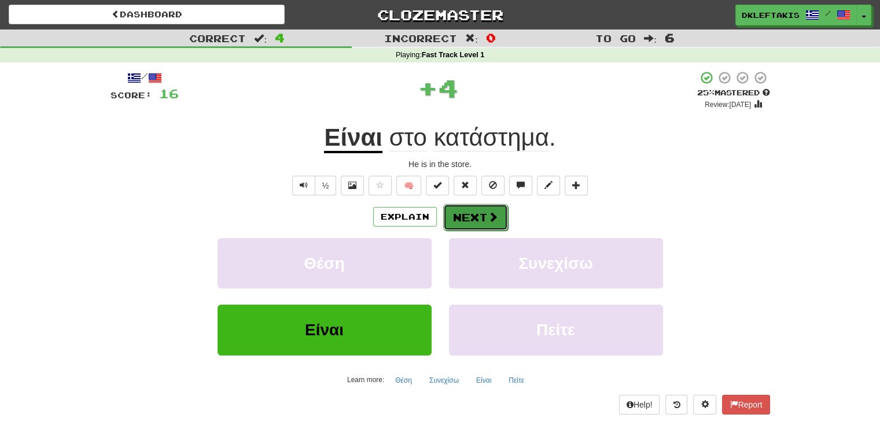
click at [488, 215] on span at bounding box center [493, 217] width 10 height 10
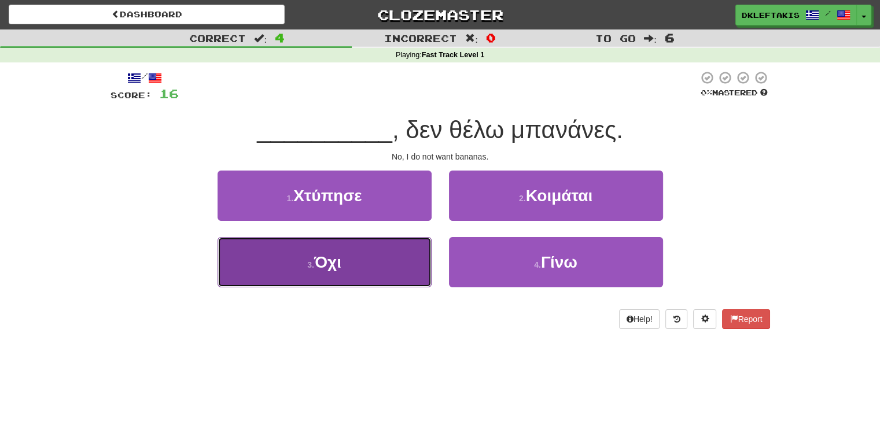
click at [391, 262] on button "3 . Όχι" at bounding box center [325, 262] width 214 height 50
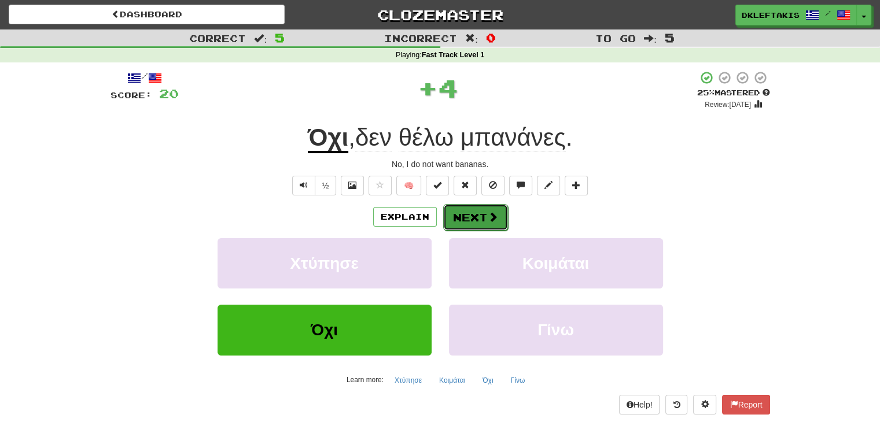
click at [469, 215] on button "Next" at bounding box center [475, 217] width 65 height 27
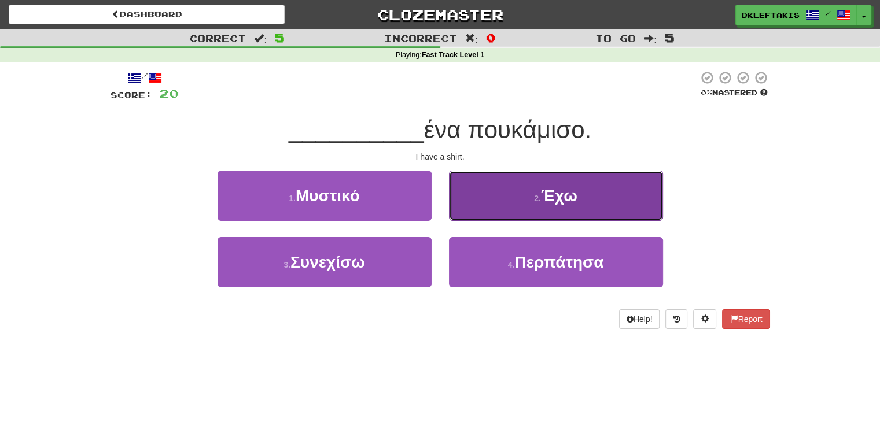
click at [520, 183] on button "2 . Έχω" at bounding box center [556, 196] width 214 height 50
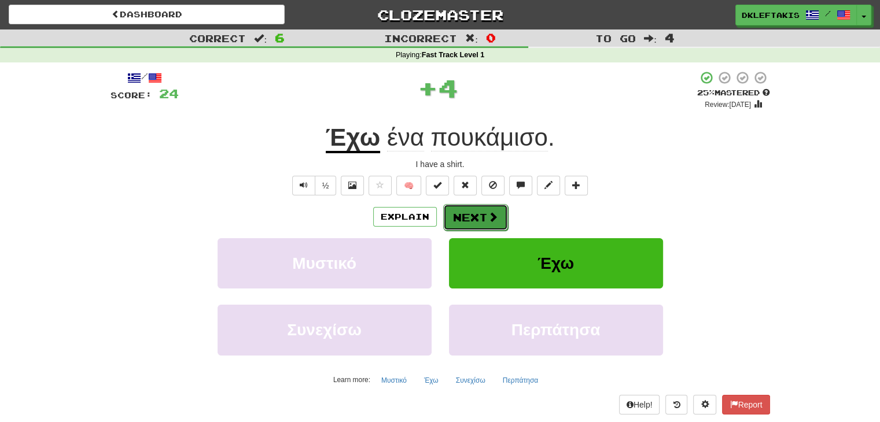
click at [488, 221] on span at bounding box center [493, 217] width 10 height 10
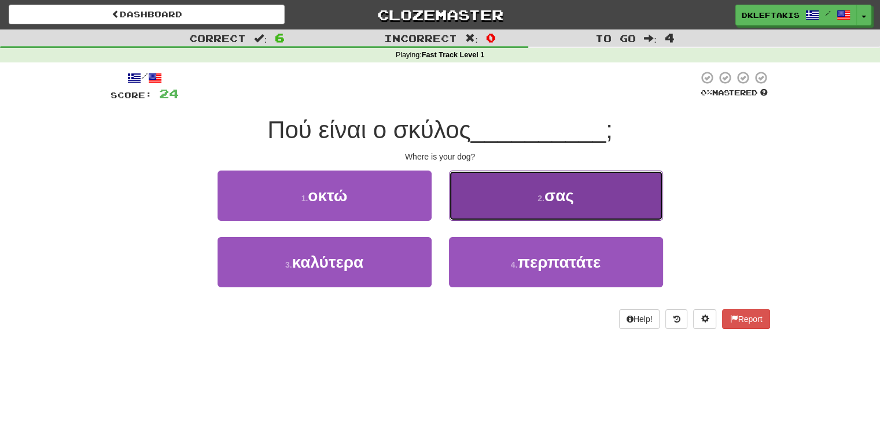
click at [520, 202] on button "2 . σας" at bounding box center [556, 196] width 214 height 50
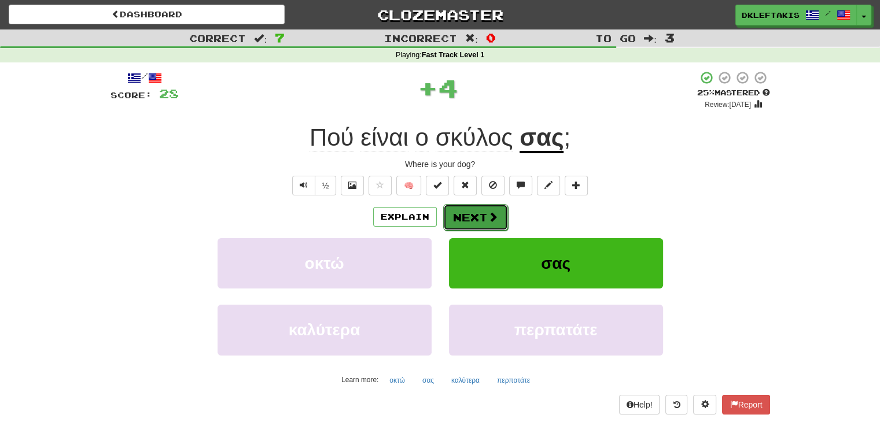
click at [491, 218] on span at bounding box center [493, 217] width 10 height 10
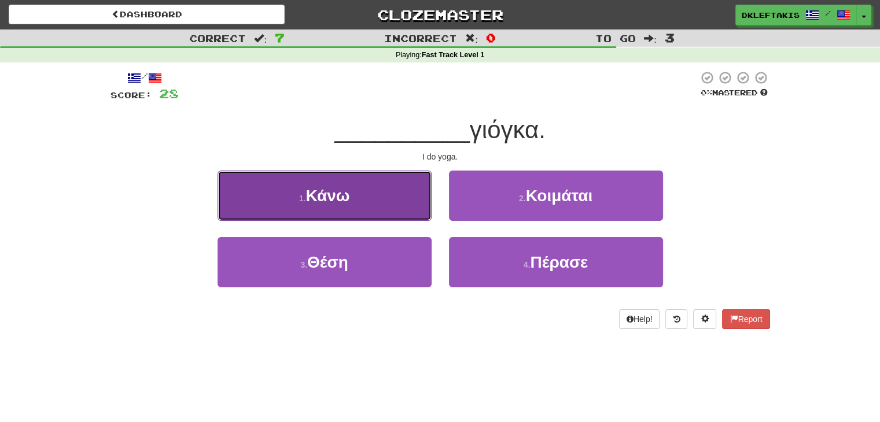
click at [379, 201] on button "1 . Κάνω" at bounding box center [325, 196] width 214 height 50
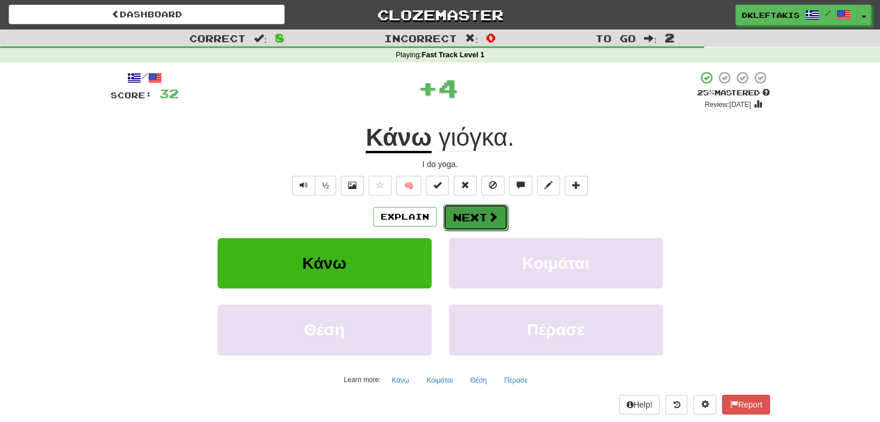
click at [453, 212] on button "Next" at bounding box center [475, 217] width 65 height 27
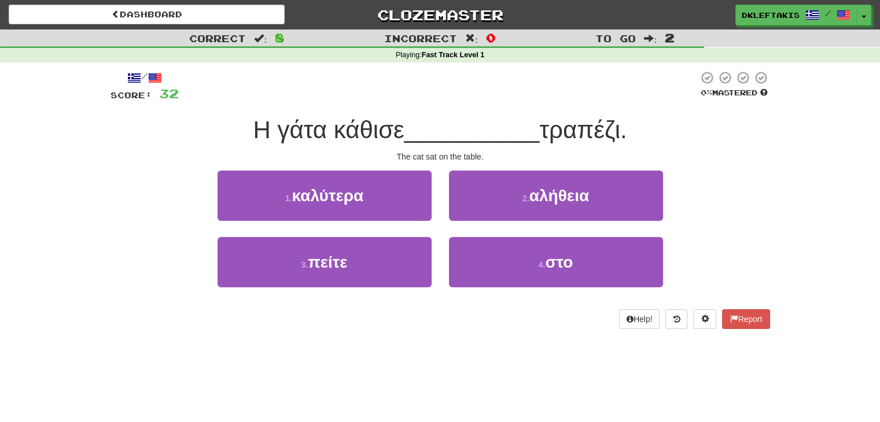
click at [435, 321] on div "Help! Report" at bounding box center [441, 320] width 660 height 20
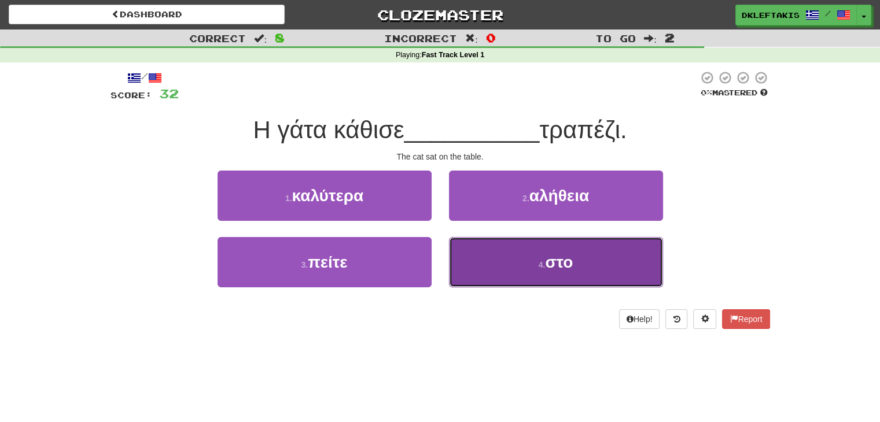
click at [484, 267] on button "4 . στο" at bounding box center [556, 262] width 214 height 50
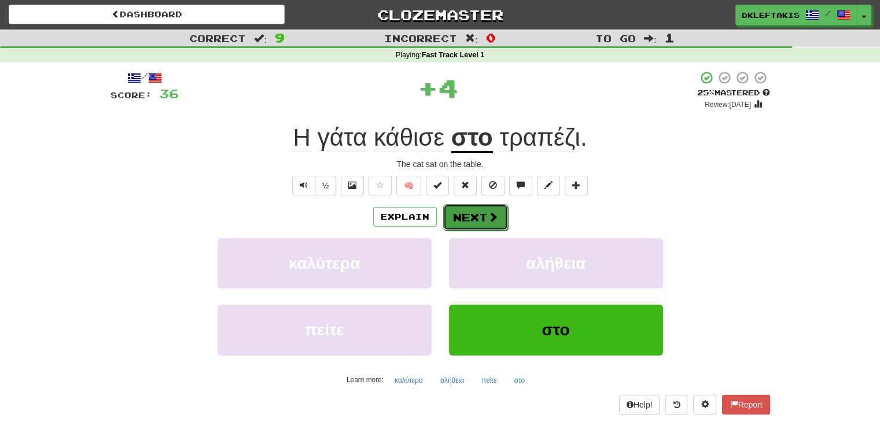
click at [470, 226] on button "Next" at bounding box center [475, 217] width 65 height 27
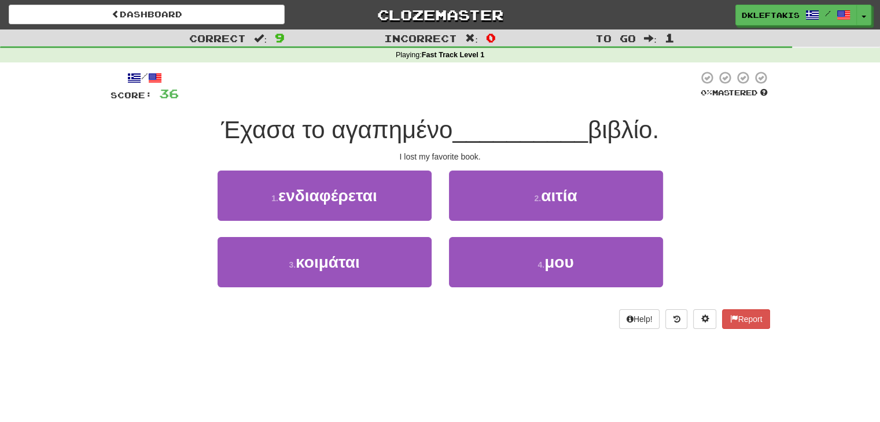
click at [443, 333] on div "/ Score: 36 0 % Mastered Έχασα το αγαπημένο __________ βιβλίο. I lost my favori…" at bounding box center [441, 204] width 660 height 283
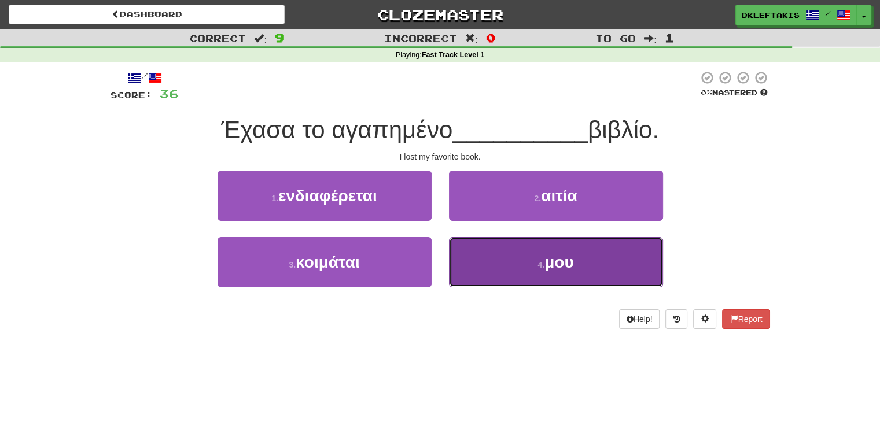
click at [542, 270] on button "4 . μου" at bounding box center [556, 262] width 214 height 50
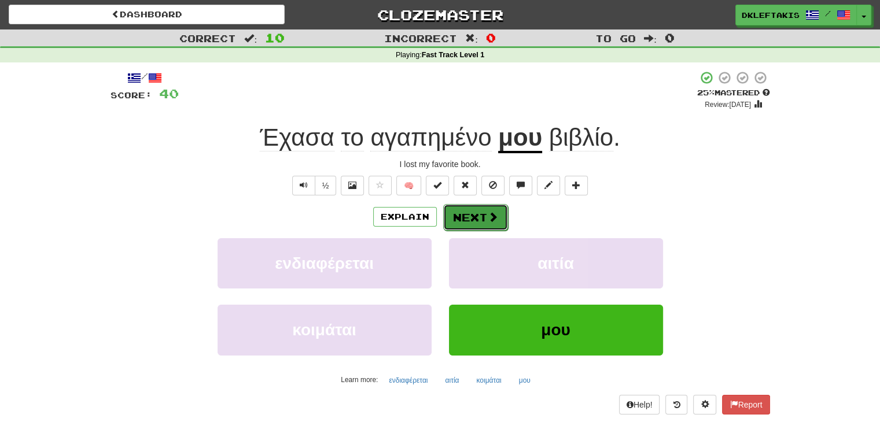
click at [482, 221] on button "Next" at bounding box center [475, 217] width 65 height 27
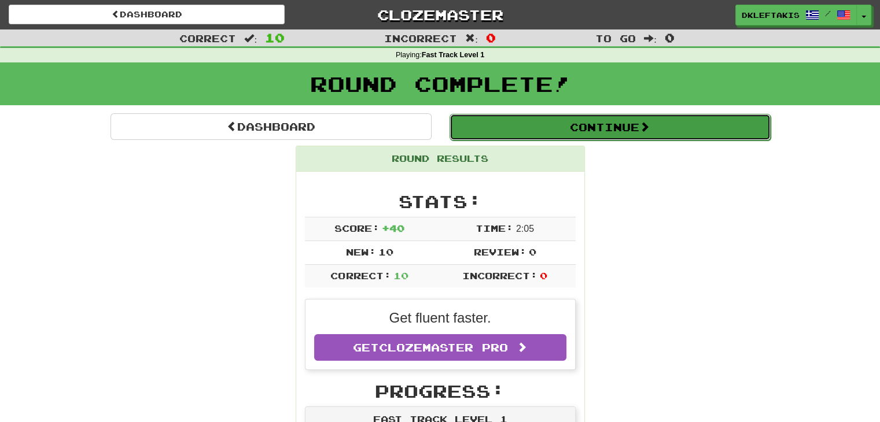
click at [577, 122] on button "Continue" at bounding box center [610, 127] width 321 height 27
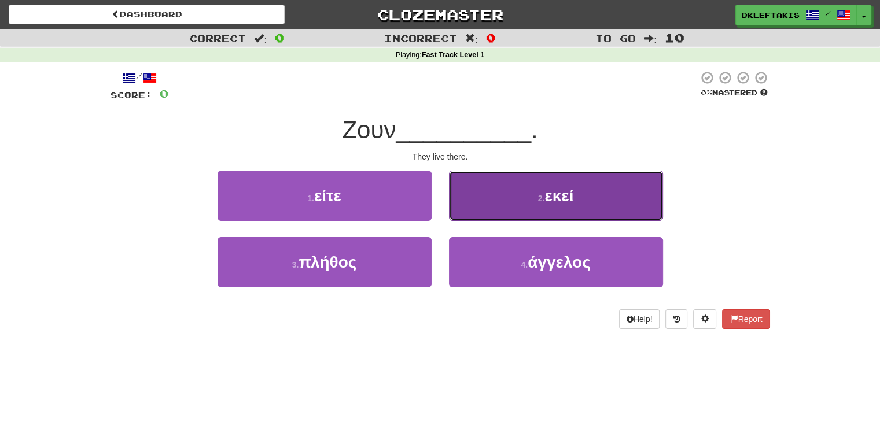
click at [552, 189] on span "εκεί" at bounding box center [559, 196] width 29 height 18
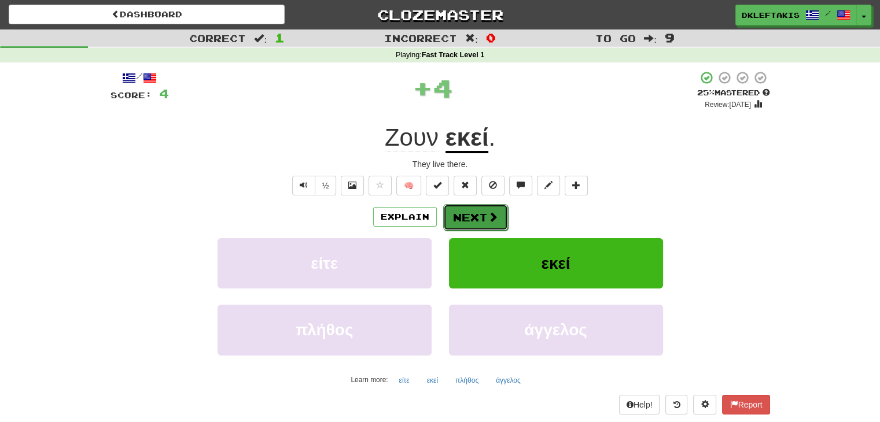
click at [461, 222] on button "Next" at bounding box center [475, 217] width 65 height 27
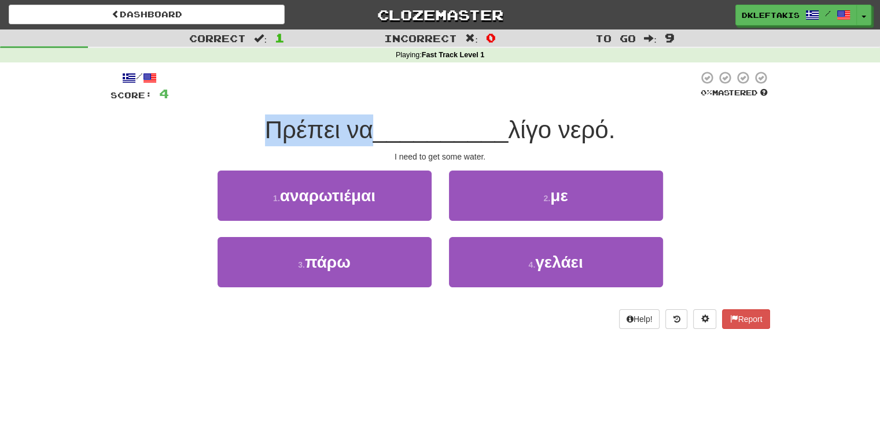
drag, startPoint x: 259, startPoint y: 136, endPoint x: 365, endPoint y: 129, distance: 106.1
click at [365, 129] on span "Πρέπει να" at bounding box center [319, 129] width 108 height 27
copy span "Πρέπει να"
click at [333, 98] on div at bounding box center [434, 87] width 530 height 32
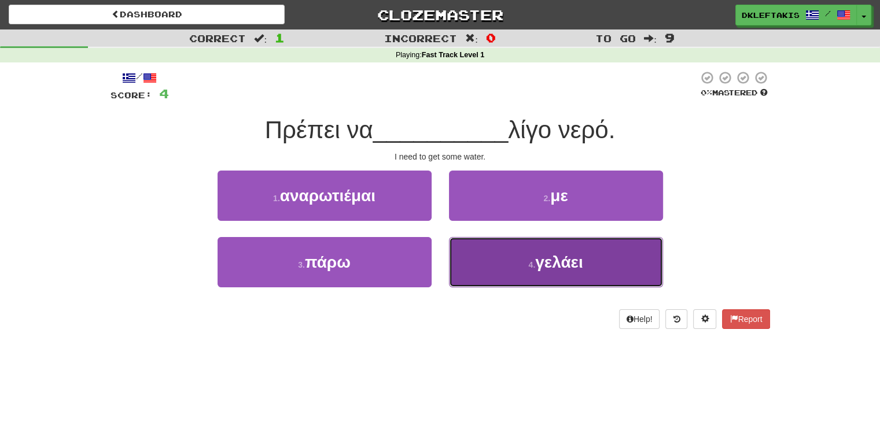
click at [501, 245] on button "4 . γελάει" at bounding box center [556, 262] width 214 height 50
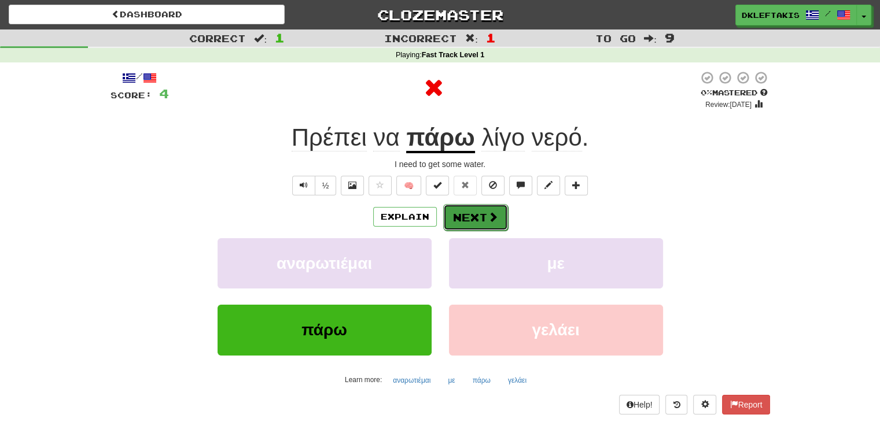
click at [473, 218] on button "Next" at bounding box center [475, 217] width 65 height 27
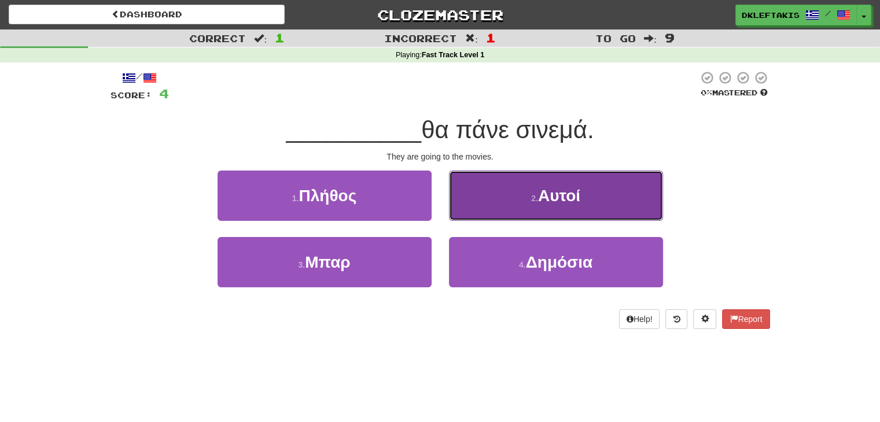
click at [514, 205] on button "2 . Αυτοί" at bounding box center [556, 196] width 214 height 50
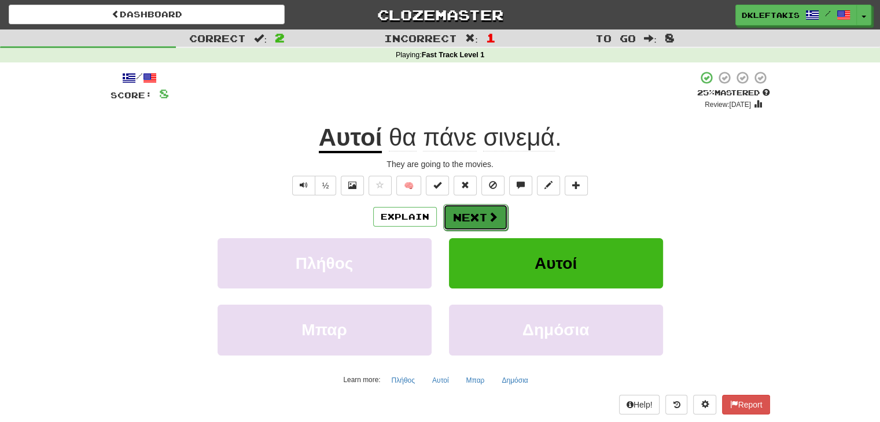
click at [490, 222] on span at bounding box center [493, 217] width 10 height 10
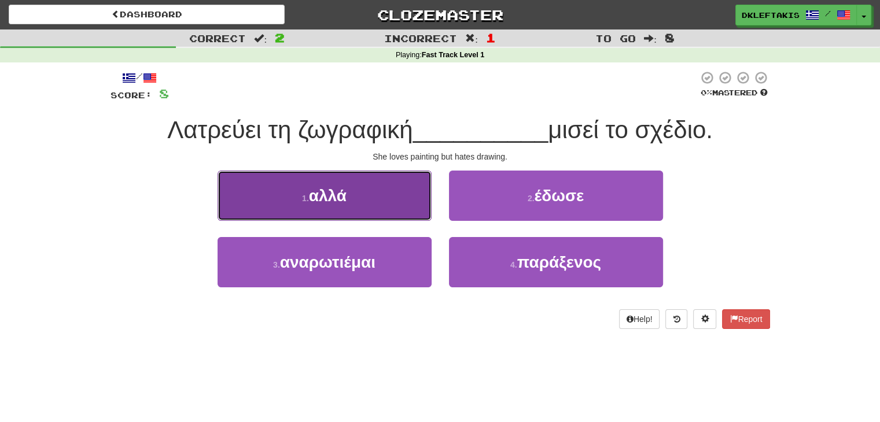
click at [337, 200] on span "αλλά" at bounding box center [328, 196] width 38 height 18
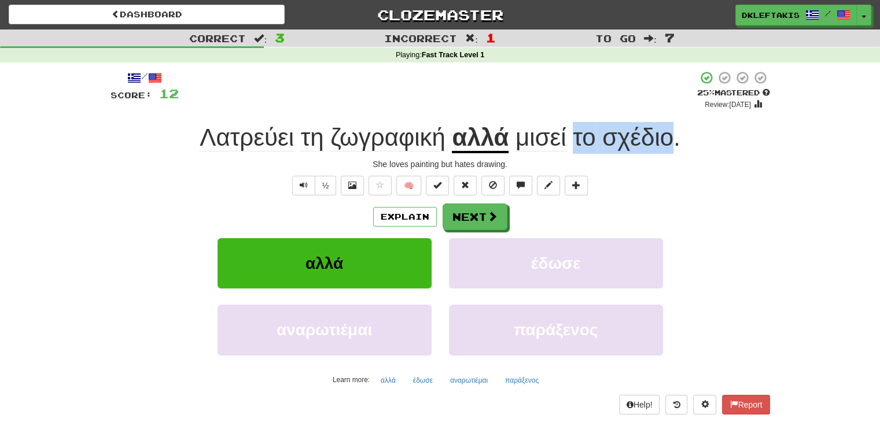
drag, startPoint x: 574, startPoint y: 115, endPoint x: 669, endPoint y: 139, distance: 98.4
click at [669, 139] on div "/ Score: 12 + 4 25 % Mastered Review: [DATE] Λατρεύει τη ζωγραφική αλλά μισεί τ…" at bounding box center [441, 243] width 660 height 344
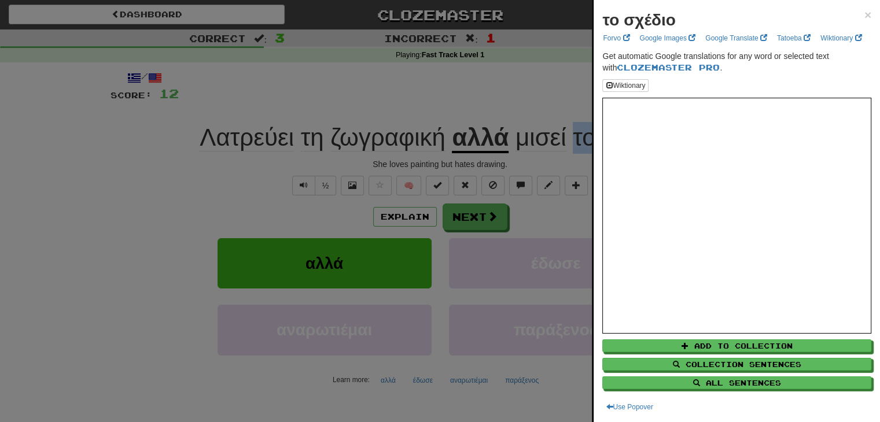
copy span "το σχέδιο"
click at [263, 79] on div at bounding box center [440, 211] width 880 height 422
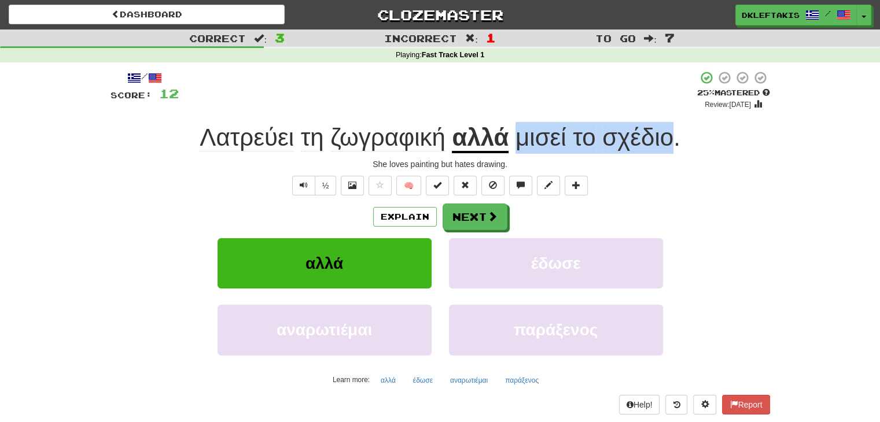
drag, startPoint x: 516, startPoint y: 117, endPoint x: 672, endPoint y: 139, distance: 157.2
click at [672, 139] on div "/ Score: 12 + 4 25 % Mastered Review: [DATE] Λατρεύει τη ζωγραφική αλλά μισεί τ…" at bounding box center [441, 243] width 660 height 344
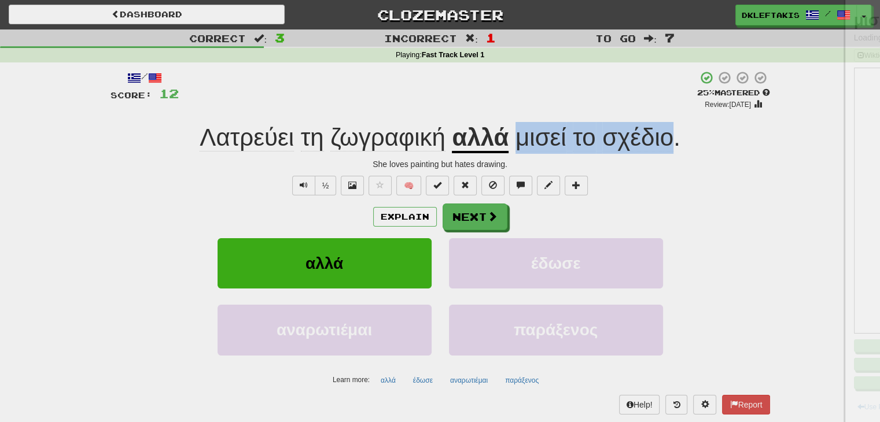
copy span "μισεί το σχέδιο"
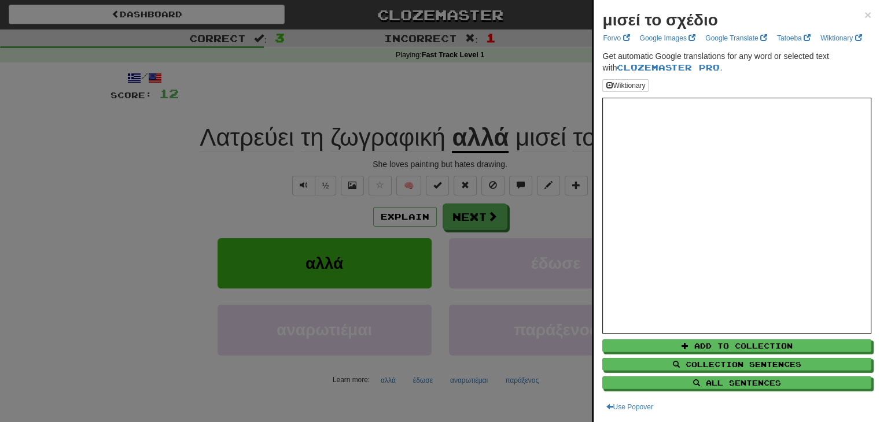
click at [417, 168] on div at bounding box center [440, 211] width 880 height 422
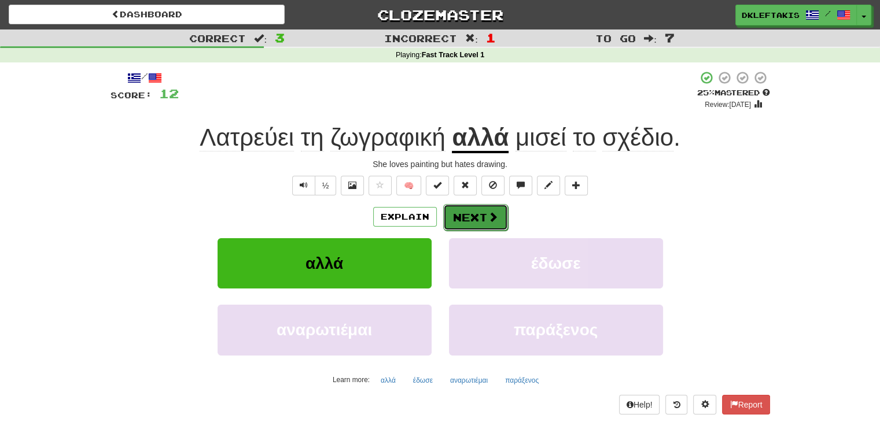
click at [463, 216] on button "Next" at bounding box center [475, 217] width 65 height 27
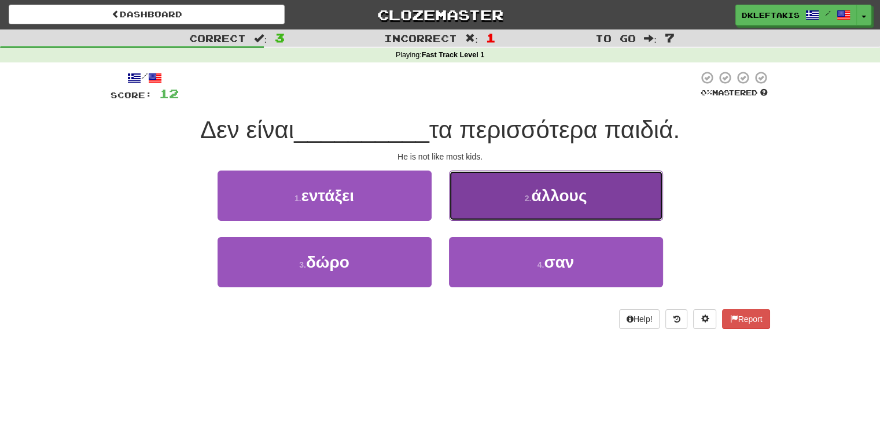
click at [516, 207] on button "2 . άλλους" at bounding box center [556, 196] width 214 height 50
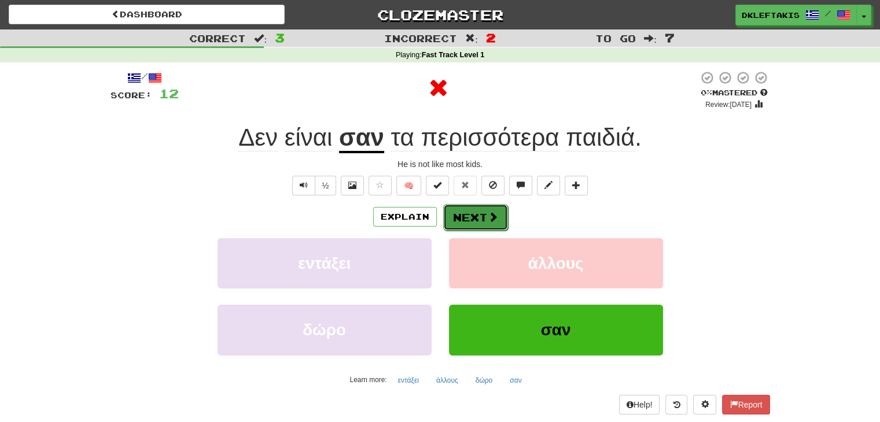
click at [480, 223] on button "Next" at bounding box center [475, 217] width 65 height 27
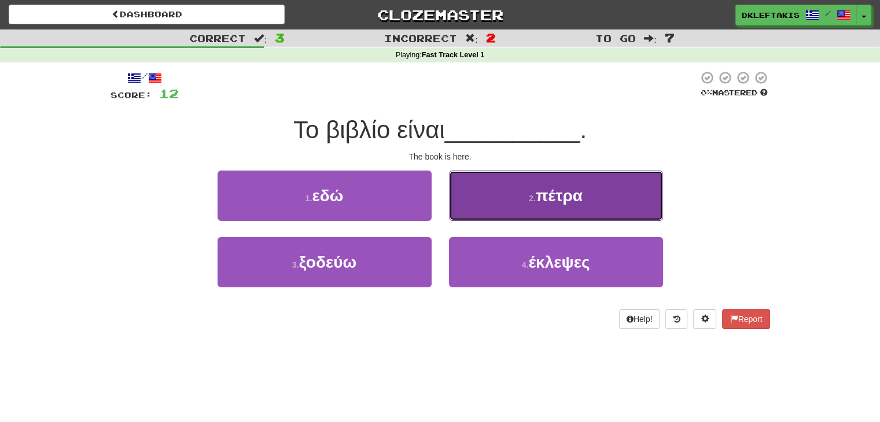
click at [501, 201] on button "2 . πέτρα" at bounding box center [556, 196] width 214 height 50
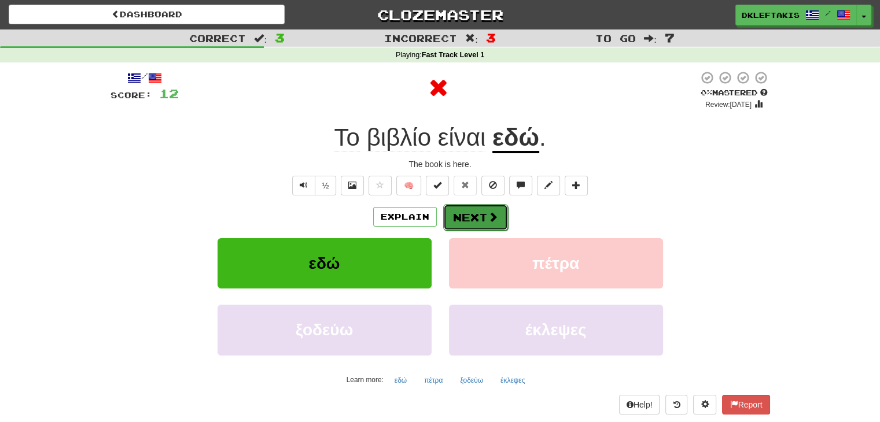
click at [491, 218] on span at bounding box center [493, 217] width 10 height 10
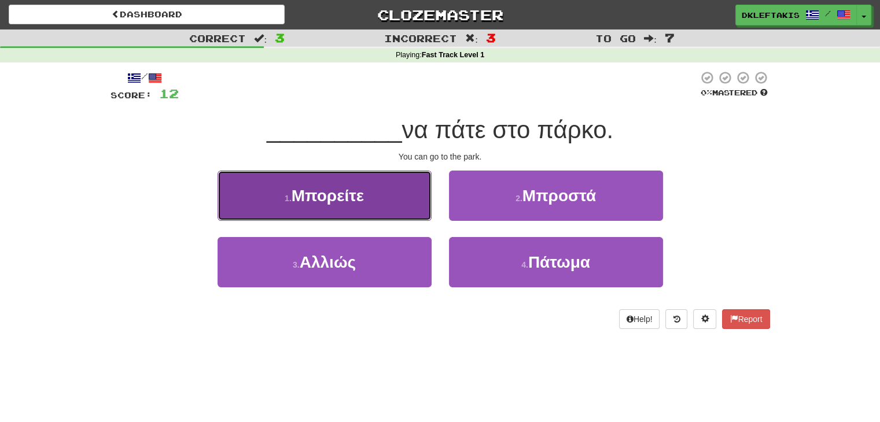
click at [384, 209] on button "1 . Μπορείτε" at bounding box center [325, 196] width 214 height 50
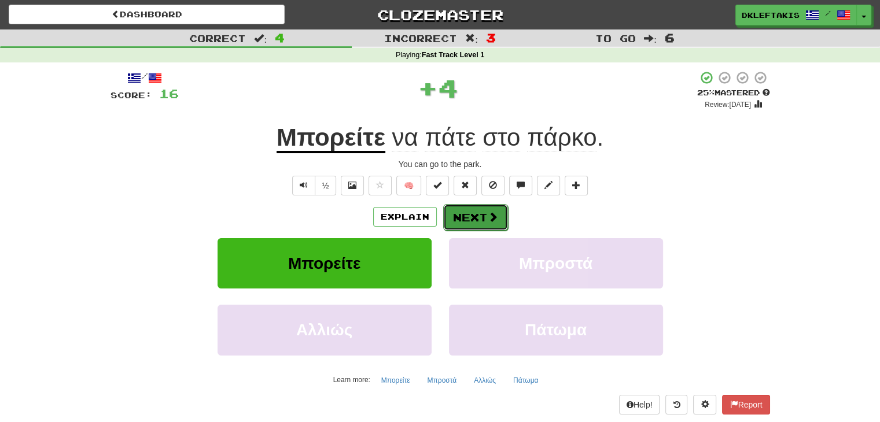
click at [472, 211] on button "Next" at bounding box center [475, 217] width 65 height 27
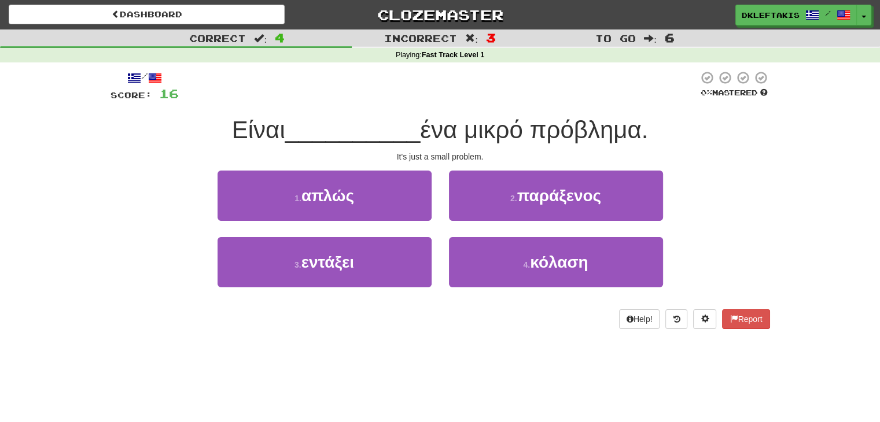
click at [465, 316] on div "Help! Report" at bounding box center [441, 320] width 660 height 20
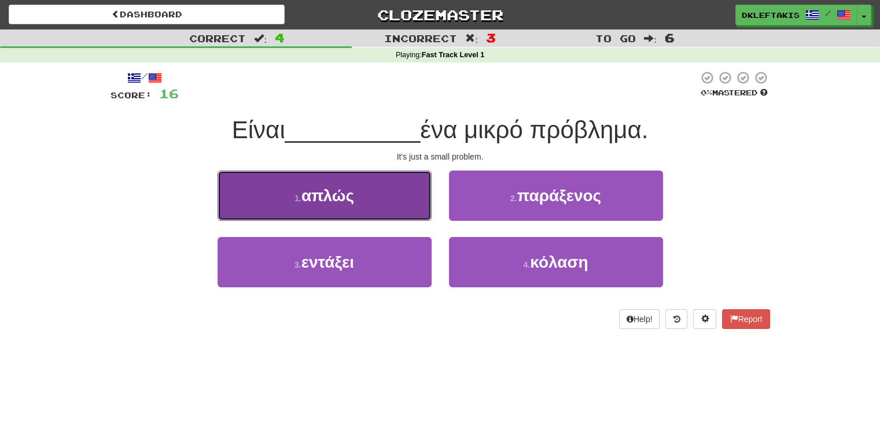
click at [299, 191] on button "1 . απλώς" at bounding box center [325, 196] width 214 height 50
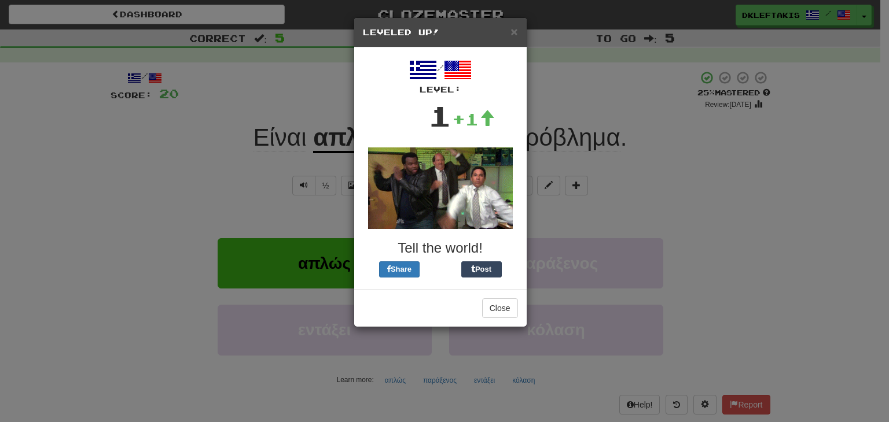
click at [587, 155] on div "× Leveled Up! / Level: 1 +1 Tell the world! Share Post Close" at bounding box center [444, 211] width 889 height 422
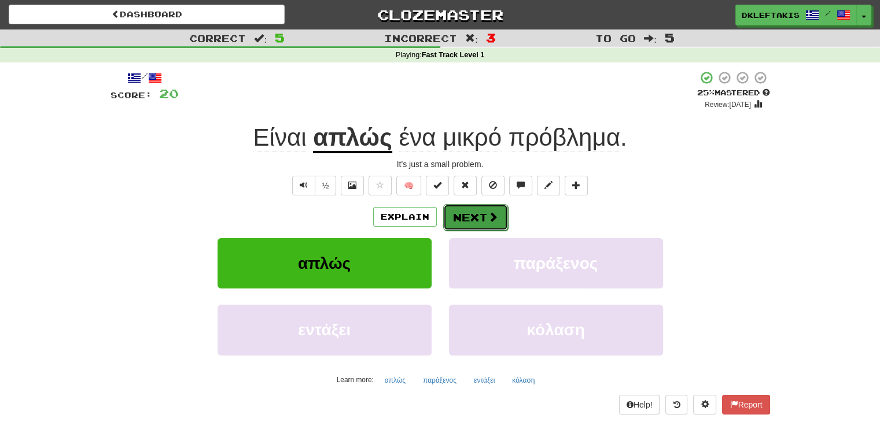
click at [490, 220] on span at bounding box center [493, 217] width 10 height 10
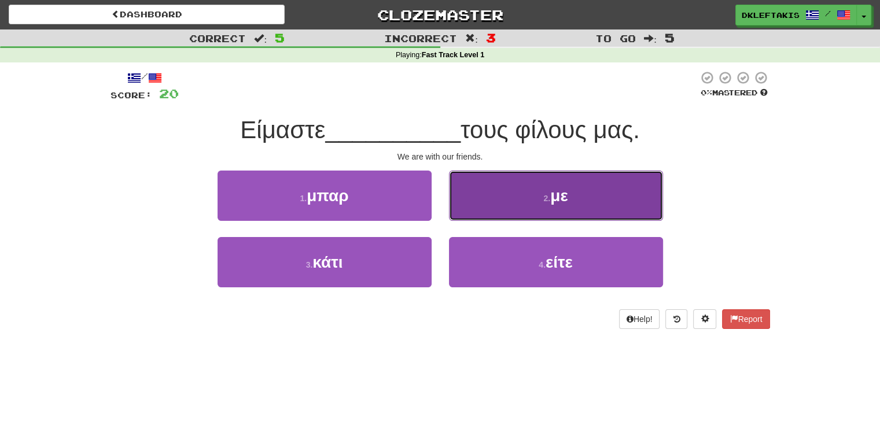
click at [560, 200] on span "με" at bounding box center [558, 196] width 17 height 18
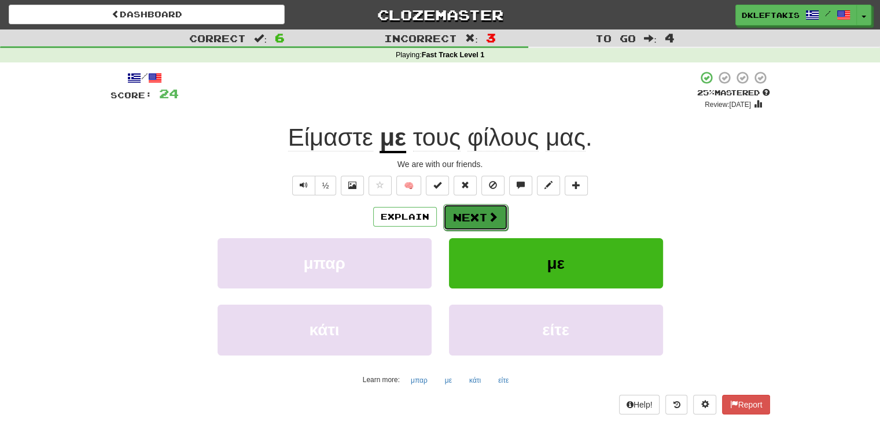
click at [459, 219] on button "Next" at bounding box center [475, 217] width 65 height 27
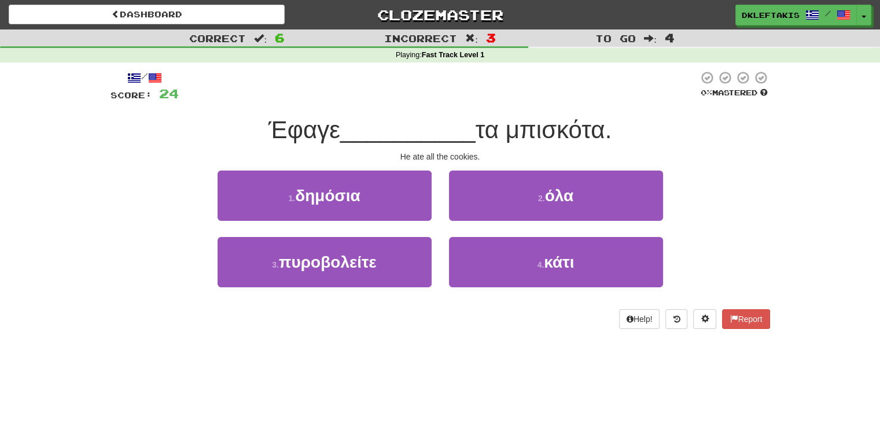
click at [429, 325] on div "Help! Report" at bounding box center [441, 320] width 660 height 20
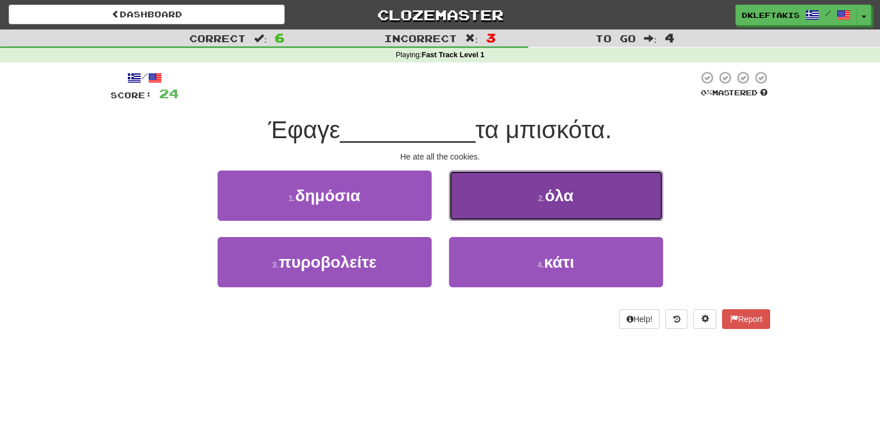
click at [629, 208] on button "2 . όλα" at bounding box center [556, 196] width 214 height 50
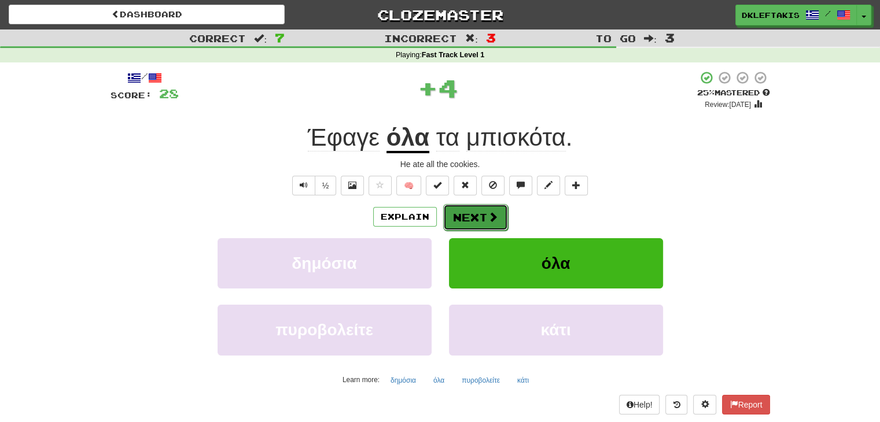
click at [489, 225] on button "Next" at bounding box center [475, 217] width 65 height 27
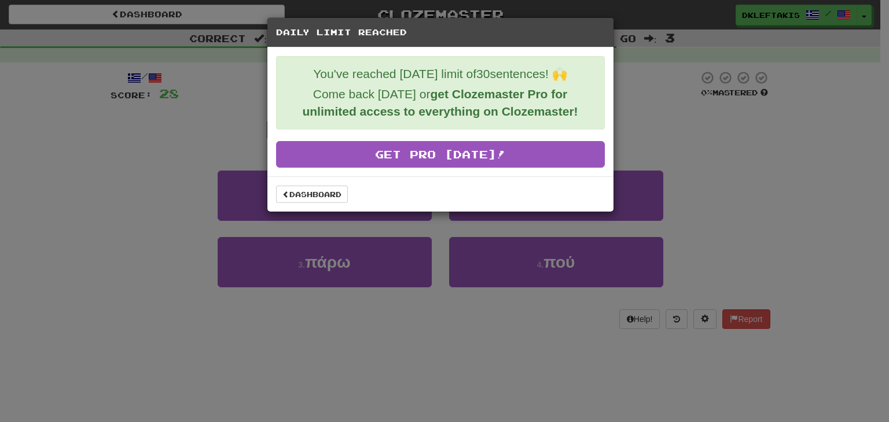
click at [489, 225] on div "Daily Limit Reached You've reached [DATE] limit of 30 sentences! 🙌 Come back [D…" at bounding box center [444, 211] width 889 height 422
click at [652, 107] on div "Daily Limit Reached You've reached [DATE] limit of 30 sentences! 🙌 Come back [D…" at bounding box center [444, 211] width 889 height 422
